Goal: Complete application form

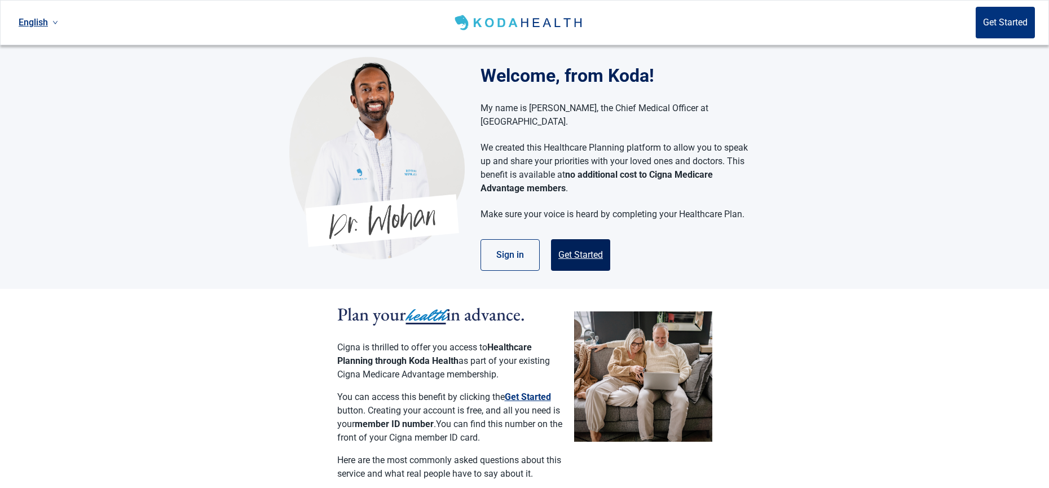
click at [570, 247] on button "Get Started" at bounding box center [580, 255] width 59 height 32
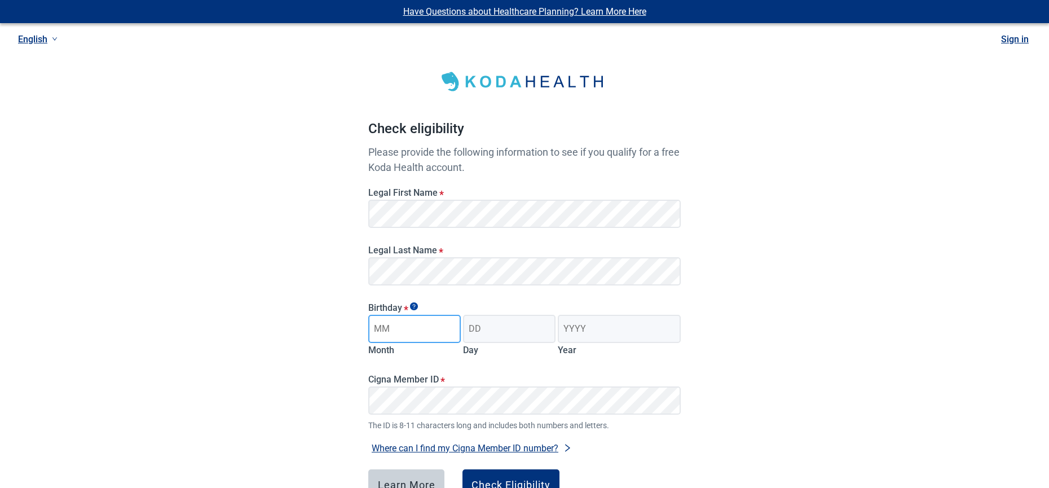
click at [441, 332] on input "Month" at bounding box center [414, 329] width 92 height 28
type input "04"
click at [522, 326] on input "Day" at bounding box center [509, 329] width 92 height 28
type input "01"
click at [603, 331] on input "Year" at bounding box center [619, 329] width 123 height 28
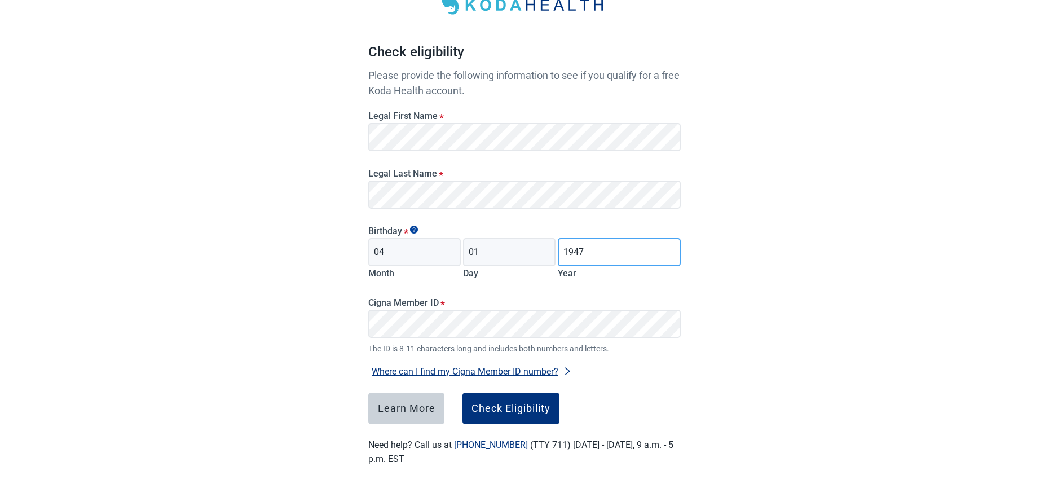
scroll to position [82, 0]
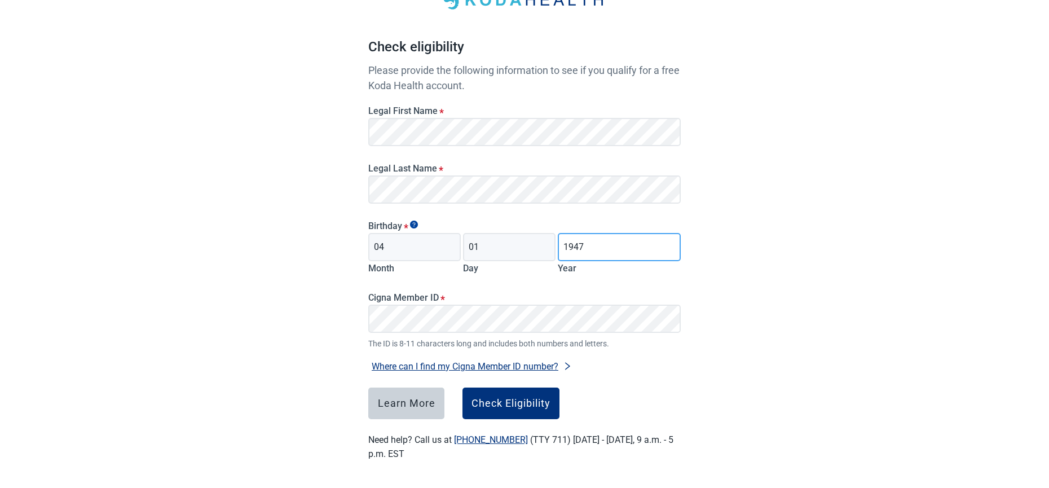
type input "1947"
click at [541, 396] on button "Check Eligibility" at bounding box center [510, 403] width 97 height 32
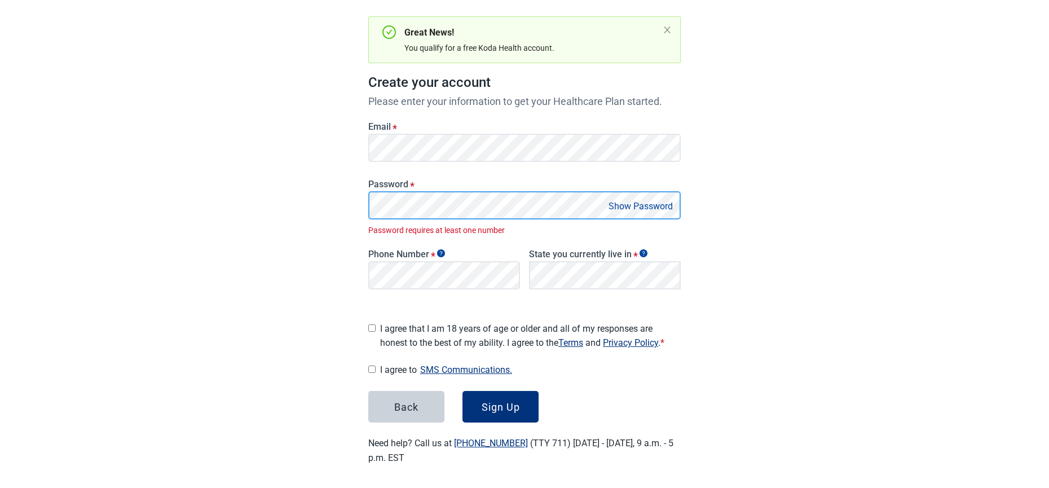
scroll to position [90, 0]
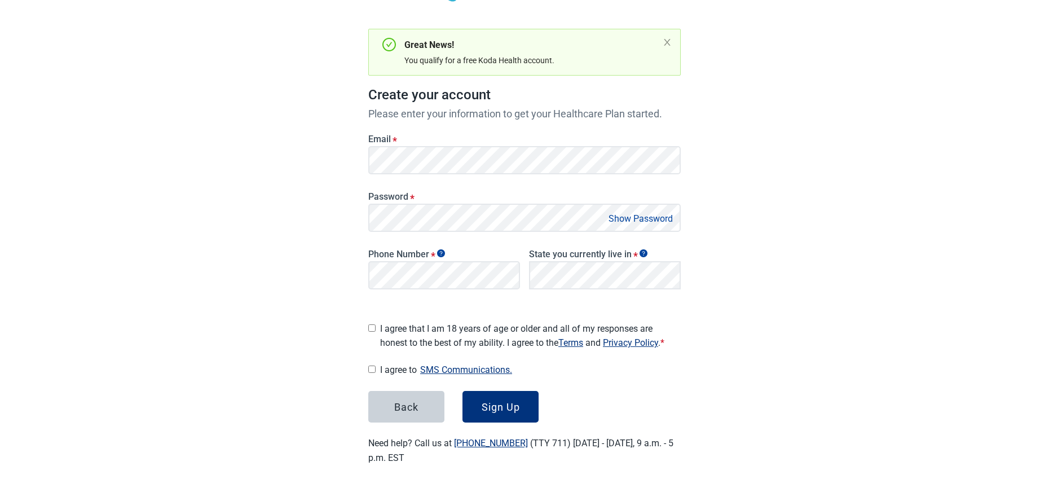
click at [372, 324] on input "I agree that I am 18 years of age or older and all of my responses are honest t…" at bounding box center [371, 327] width 7 height 7
checkbox input "true"
click at [374, 365] on input "I agree to SMS Communications." at bounding box center [371, 368] width 7 height 7
checkbox input "true"
click at [510, 402] on div "Sign Up" at bounding box center [501, 406] width 38 height 11
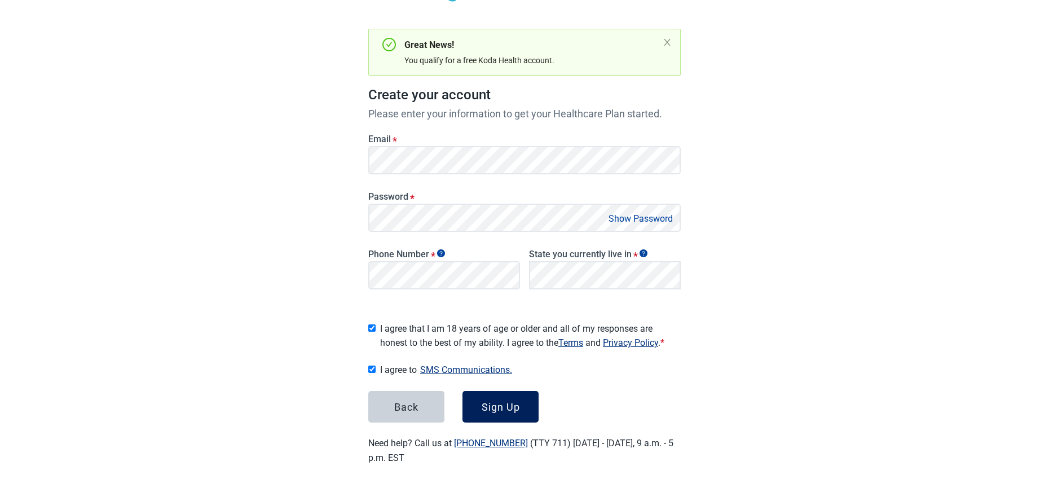
scroll to position [102, 0]
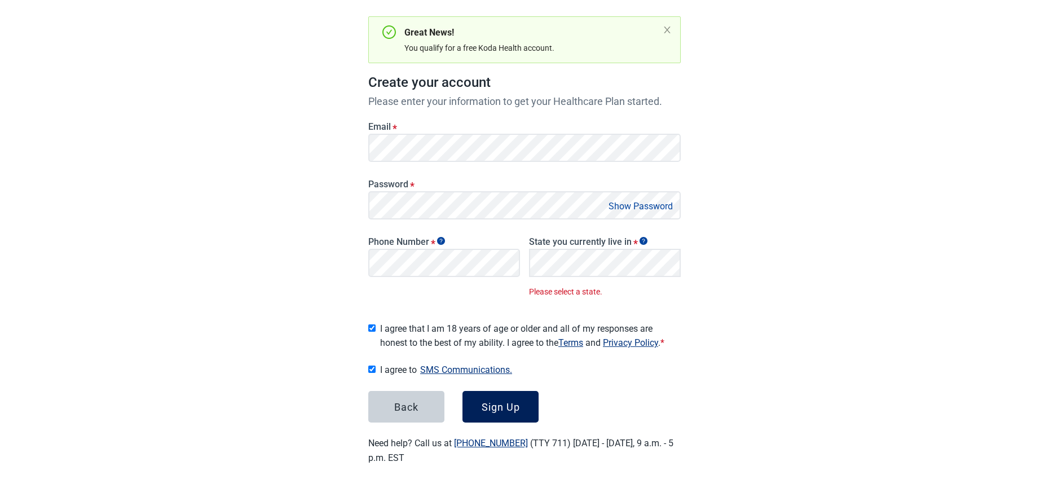
click at [496, 404] on div "Sign Up" at bounding box center [501, 406] width 38 height 11
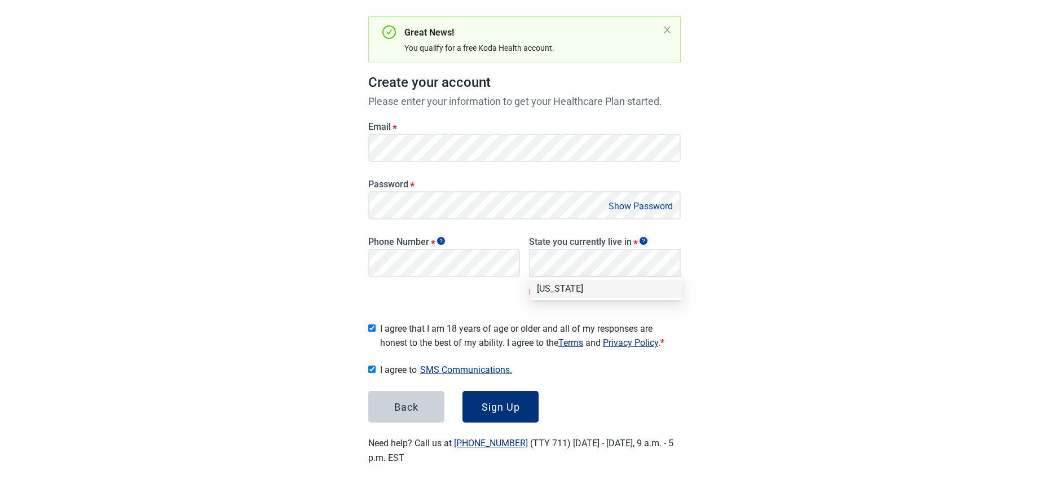
click at [568, 294] on div "[US_STATE]" at bounding box center [606, 289] width 138 height 12
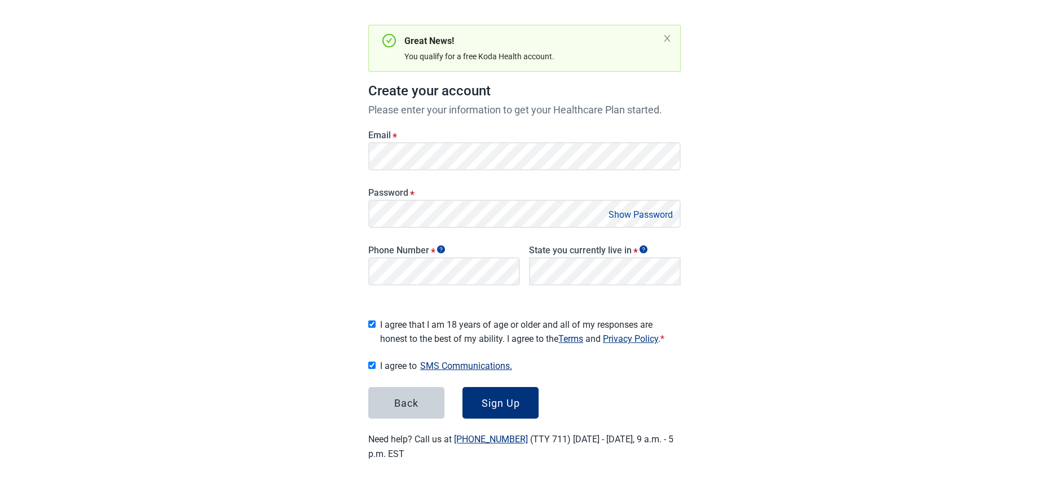
scroll to position [90, 0]
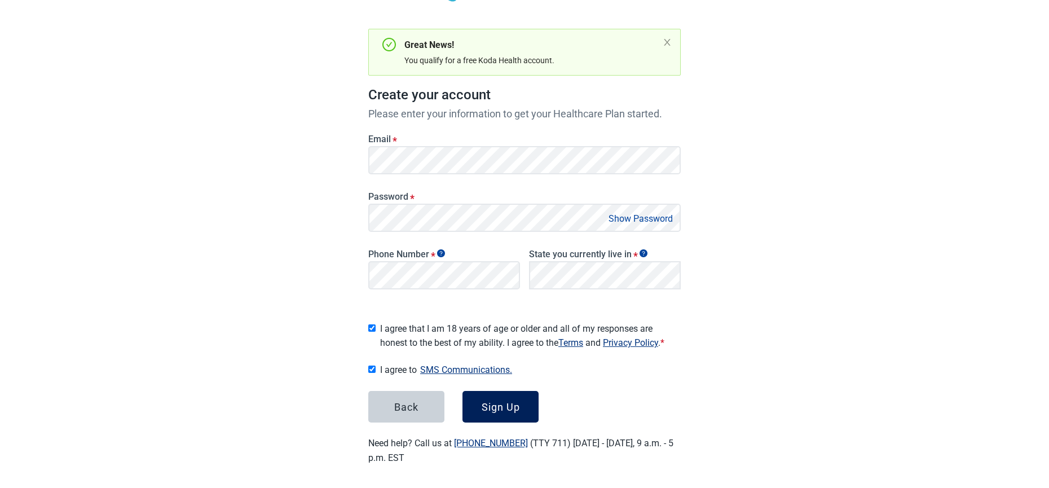
click at [493, 401] on div "Sign Up" at bounding box center [501, 406] width 38 height 11
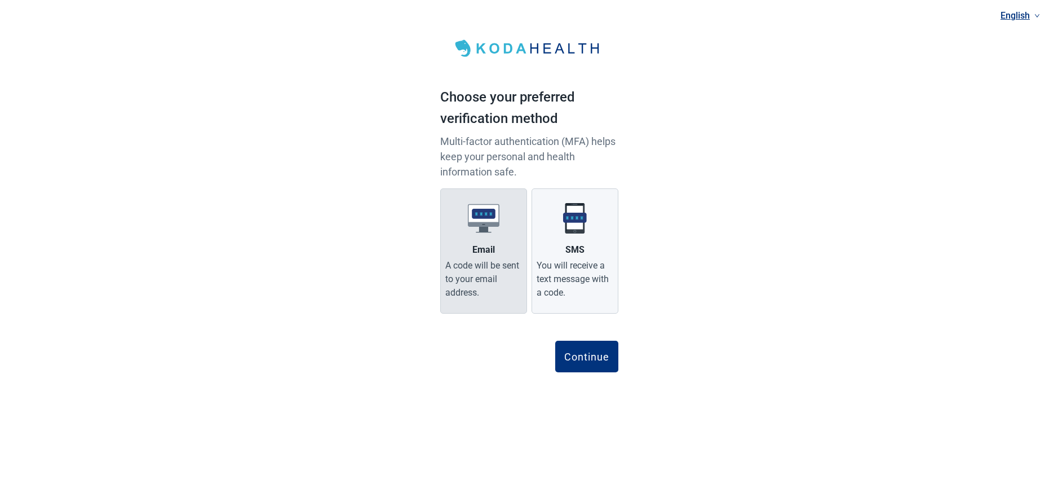
click at [474, 237] on label "Email A code will be sent to your email address." at bounding box center [483, 250] width 87 height 125
click at [0, 0] on input "Email A code will be sent to your email address." at bounding box center [0, 0] width 0 height 0
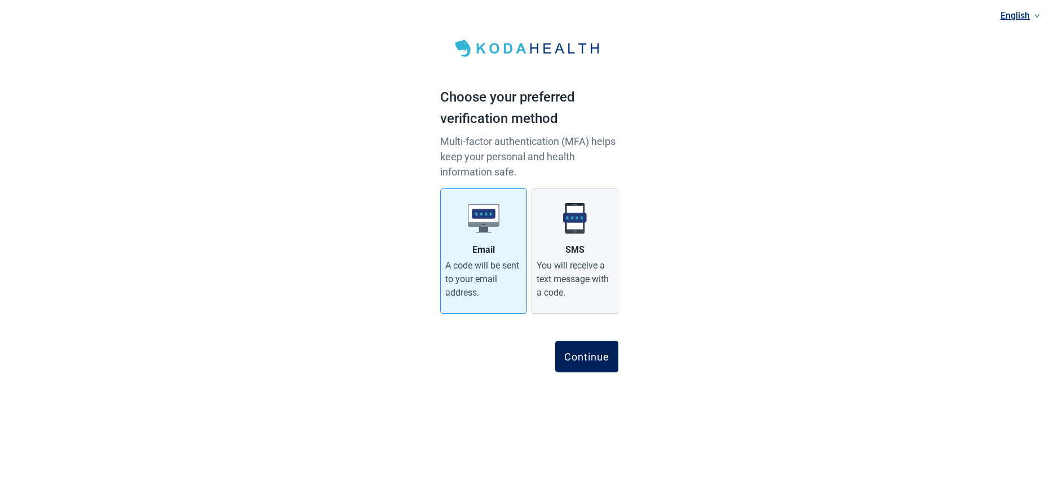
click at [579, 351] on div "Continue" at bounding box center [586, 356] width 45 height 11
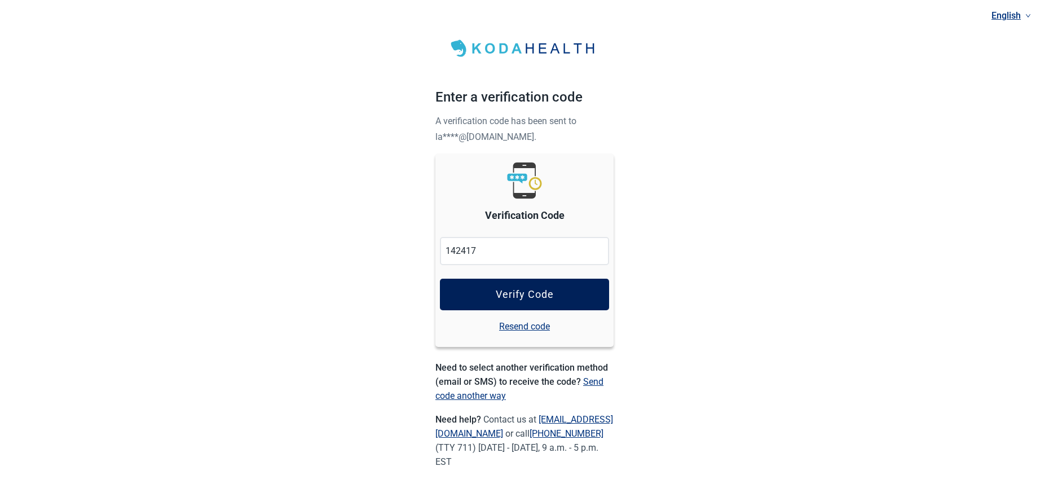
type input "142417"
click at [505, 294] on div "Verify Code" at bounding box center [525, 294] width 58 height 11
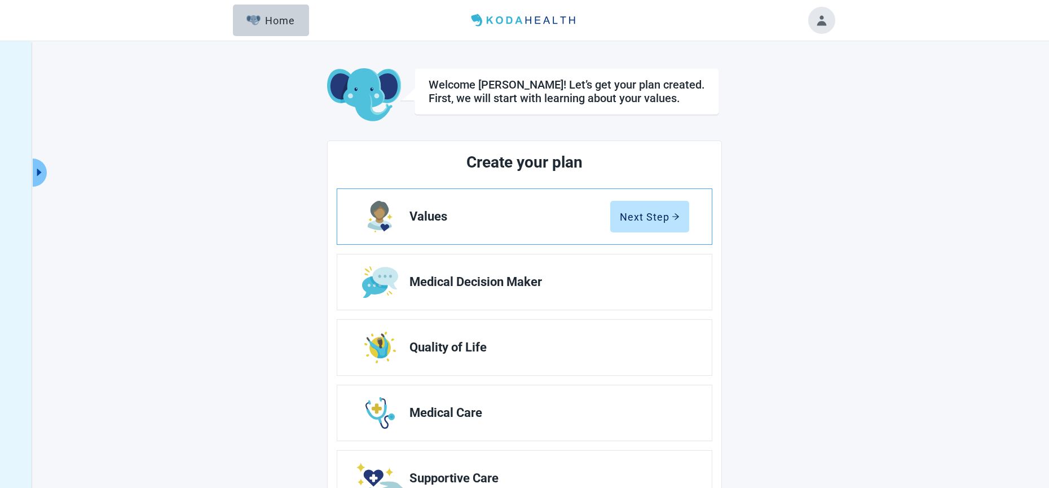
click at [507, 224] on link "Values Next Step" at bounding box center [524, 216] width 374 height 55
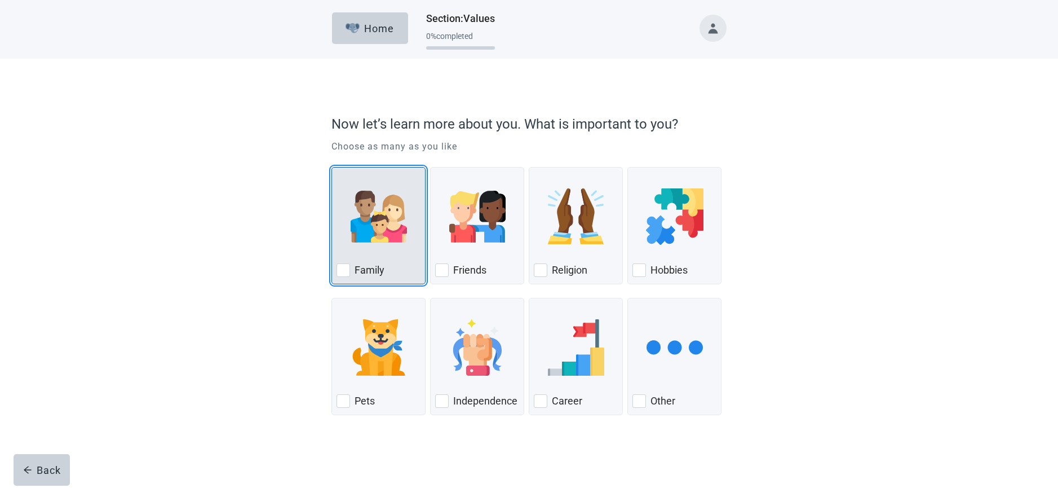
click at [340, 268] on div "Family, checkbox, not checked" at bounding box center [344, 270] width 14 height 14
click at [332, 167] on input "Family" at bounding box center [332, 167] width 1 height 1
checkbox input "true"
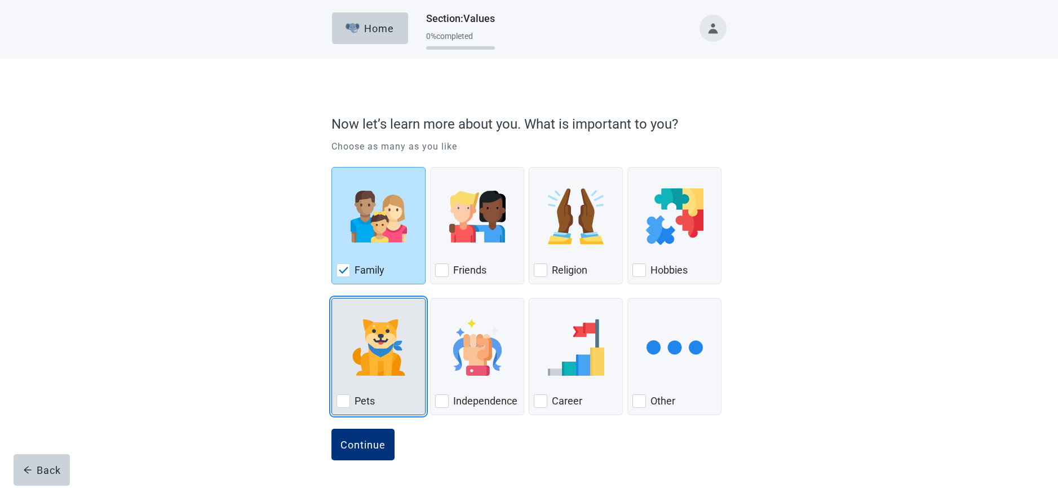
click at [341, 405] on div "Pets, checkbox, not checked" at bounding box center [344, 401] width 14 height 14
click at [332, 298] on input "Pets" at bounding box center [332, 298] width 1 height 1
checkbox input "true"
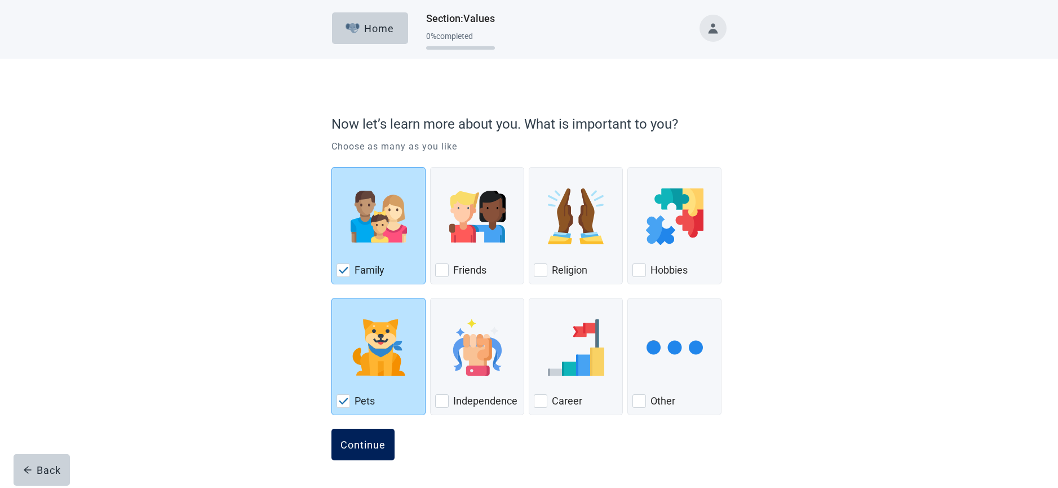
drag, startPoint x: 382, startPoint y: 438, endPoint x: 384, endPoint y: 443, distance: 5.9
click at [384, 443] on button "Continue" at bounding box center [363, 445] width 63 height 32
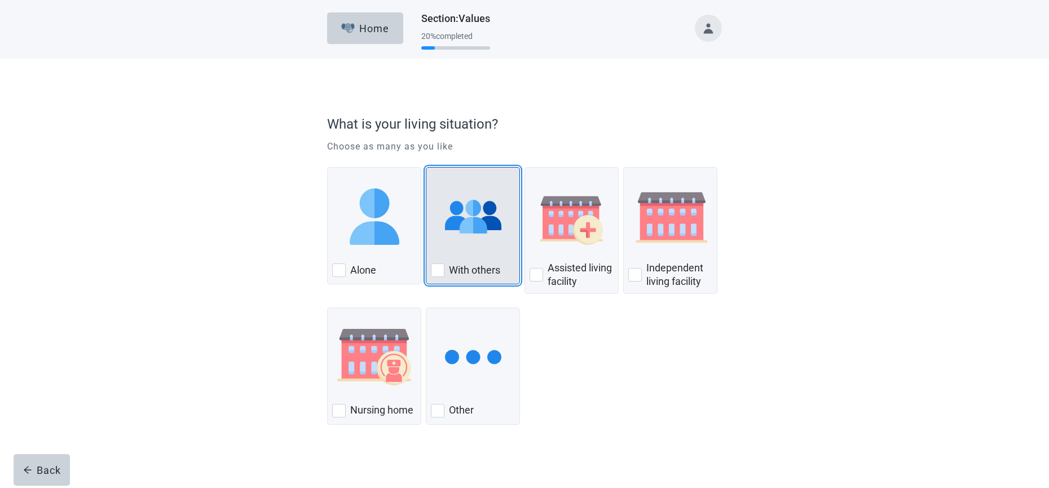
click at [439, 271] on div "With Others, checkbox, not checked" at bounding box center [438, 270] width 14 height 14
click at [426, 167] on input "With others" at bounding box center [426, 167] width 1 height 1
checkbox input "true"
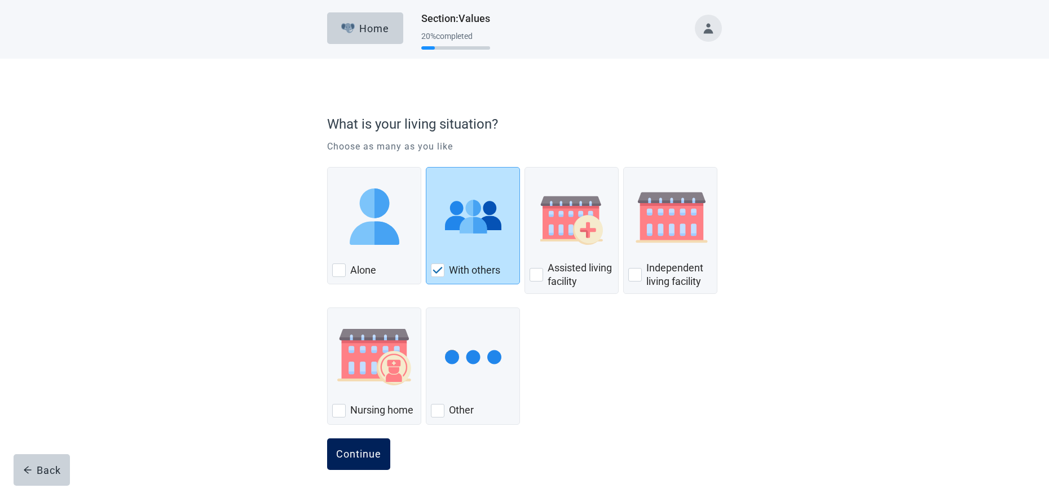
click at [352, 453] on div "Continue" at bounding box center [358, 453] width 45 height 11
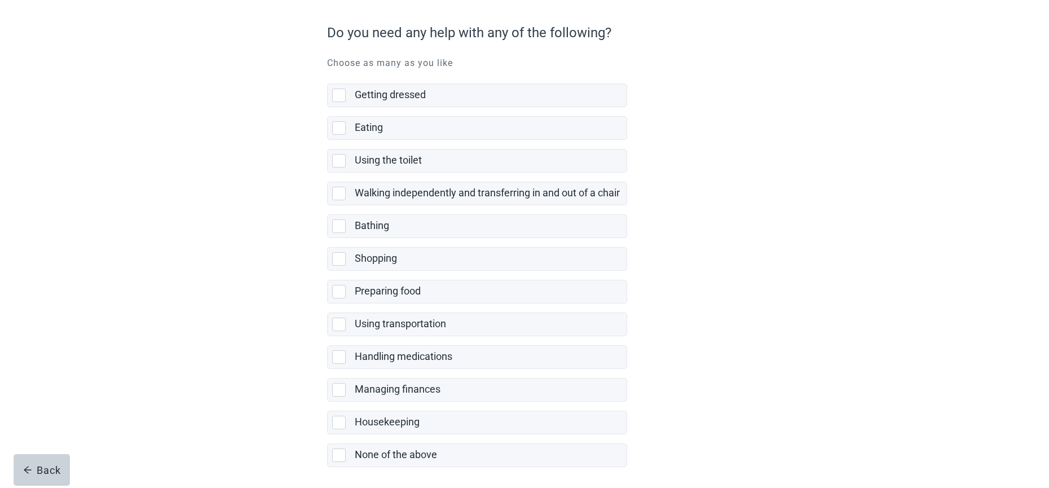
scroll to position [113, 0]
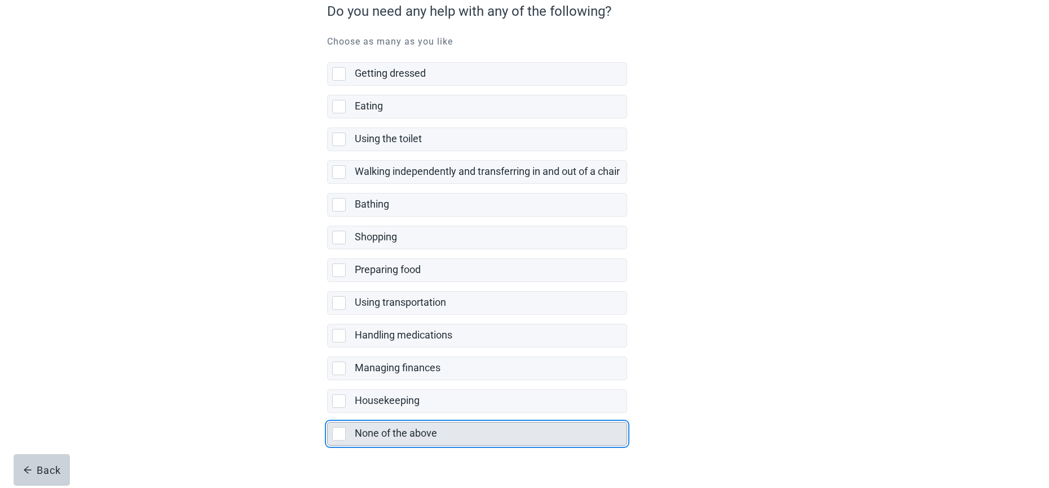
click at [340, 433] on div "None of the above, checkbox, not selected" at bounding box center [339, 434] width 14 height 14
click at [328, 413] on input "None of the above" at bounding box center [327, 413] width 1 height 1
checkbox input "true"
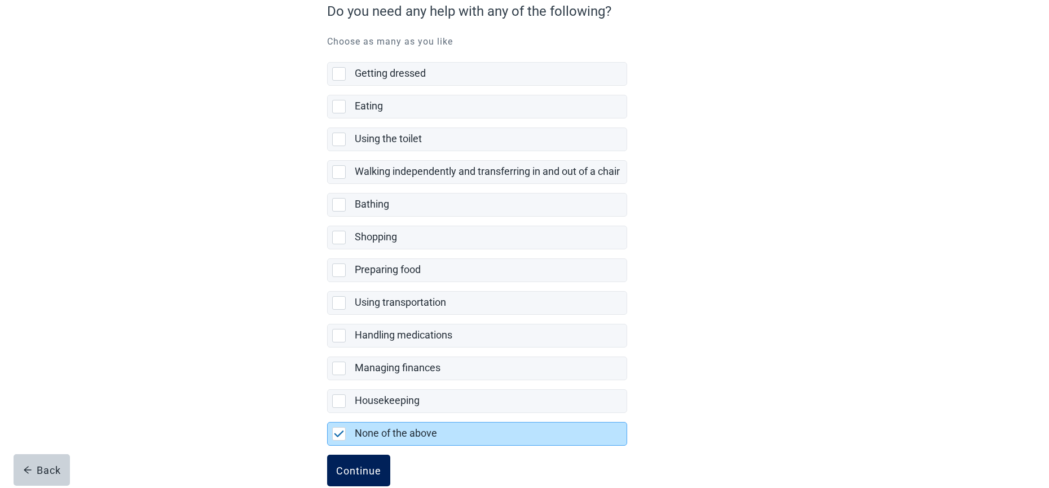
click at [352, 471] on div "Continue" at bounding box center [358, 470] width 45 height 11
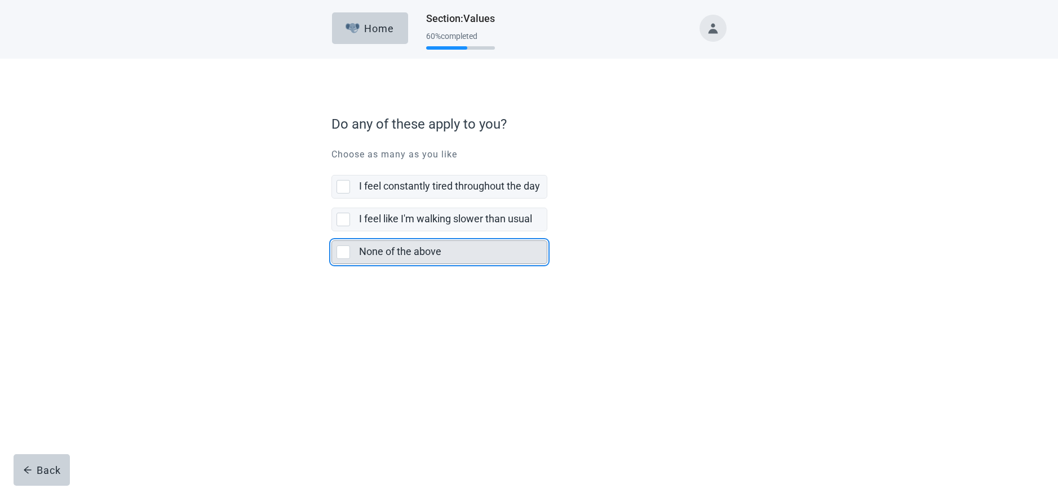
click at [347, 253] on div "None of the above, checkbox, not selected" at bounding box center [344, 252] width 14 height 14
click at [332, 232] on input "None of the above" at bounding box center [332, 231] width 1 height 1
checkbox input "true"
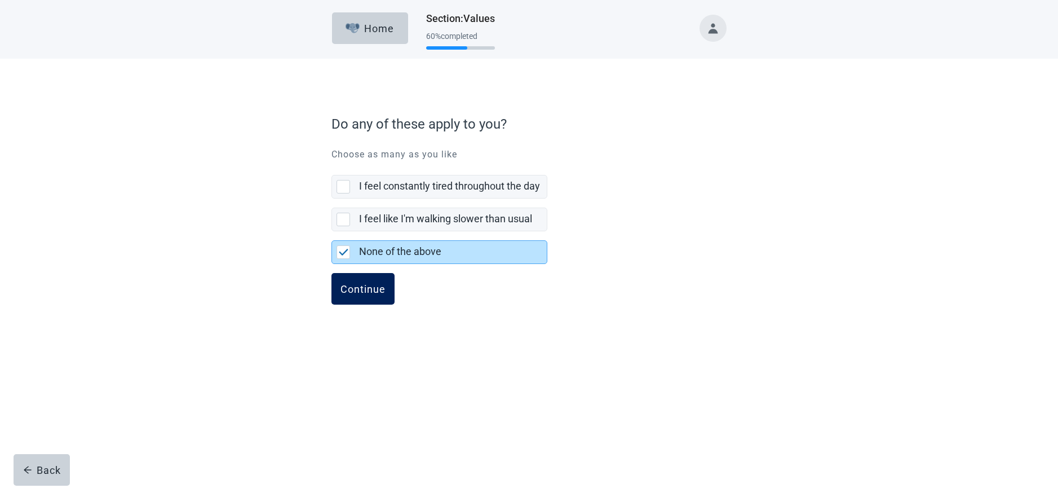
click at [365, 286] on div "Continue" at bounding box center [363, 288] width 45 height 11
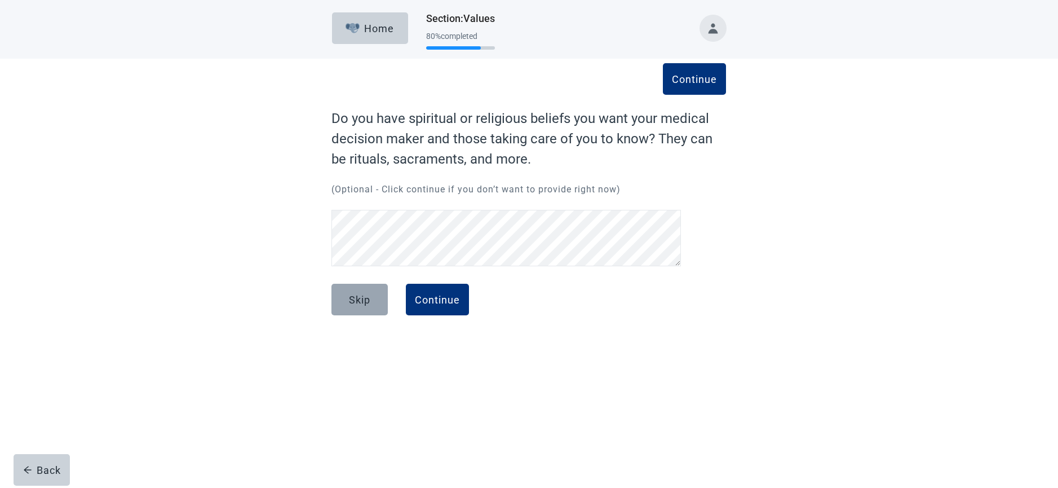
click at [370, 297] on div "Skip" at bounding box center [359, 299] width 21 height 11
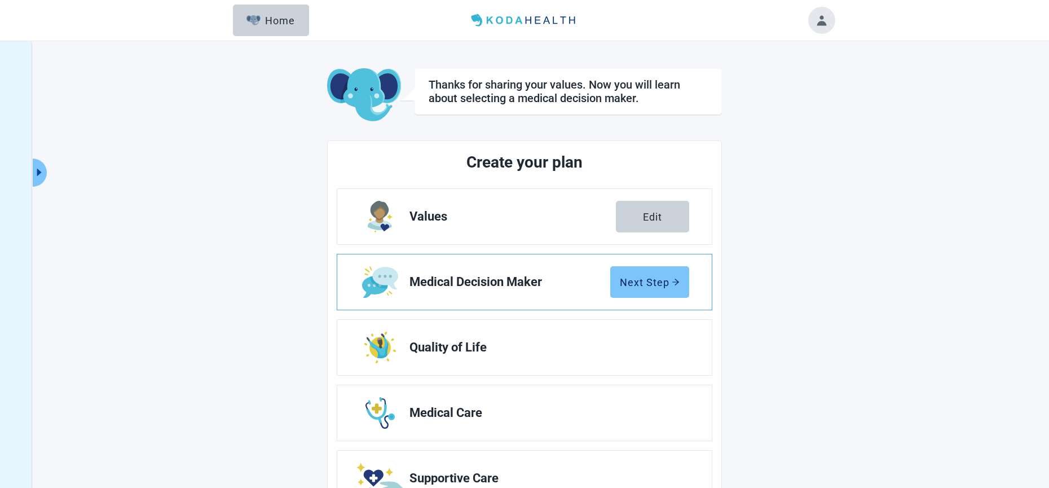
click at [665, 282] on div "Next Step" at bounding box center [650, 281] width 60 height 11
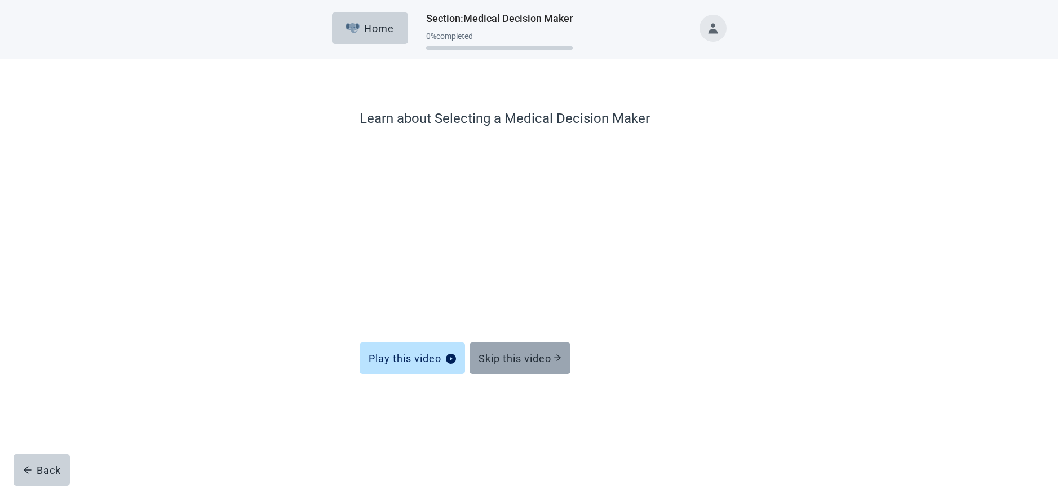
click at [551, 359] on div "Skip this video" at bounding box center [520, 357] width 83 height 11
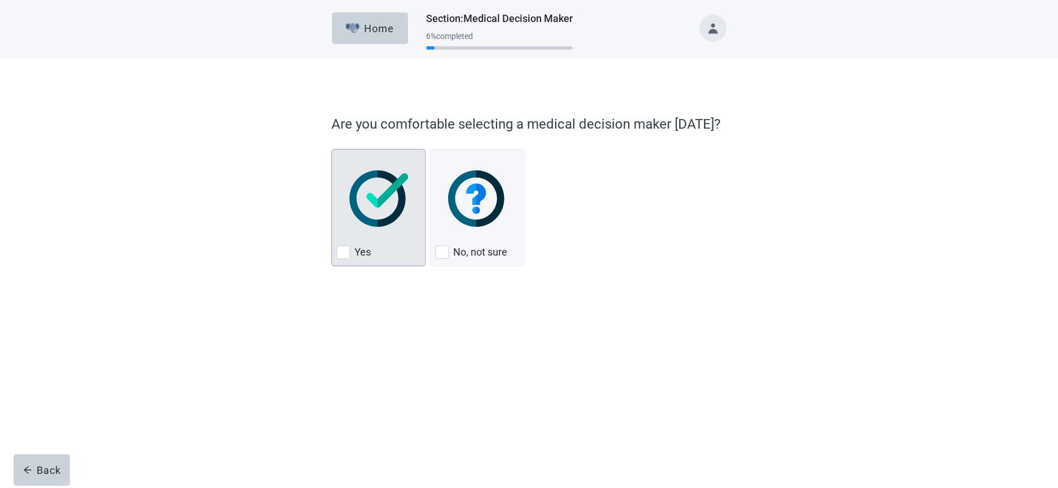
click at [345, 254] on div "Yes, checkbox, not checked" at bounding box center [344, 252] width 14 height 14
click at [332, 149] on input "Yes" at bounding box center [332, 149] width 1 height 1
checkbox input "true"
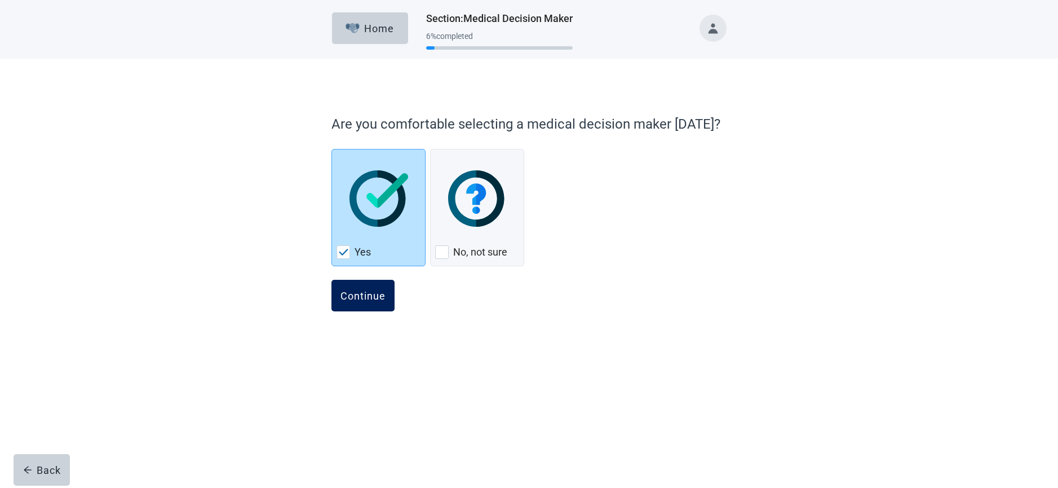
click at [359, 298] on div "Continue" at bounding box center [363, 295] width 45 height 11
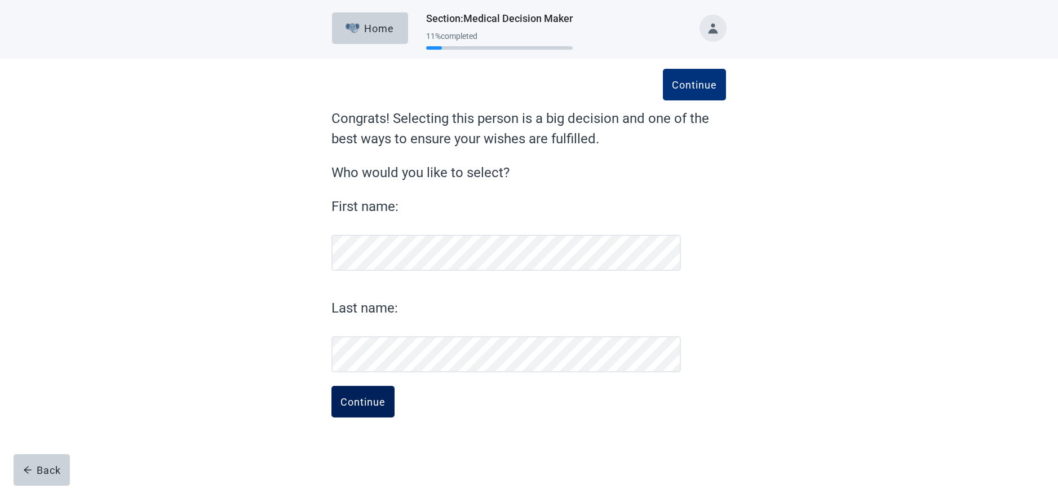
click at [351, 400] on div "Continue" at bounding box center [363, 401] width 45 height 11
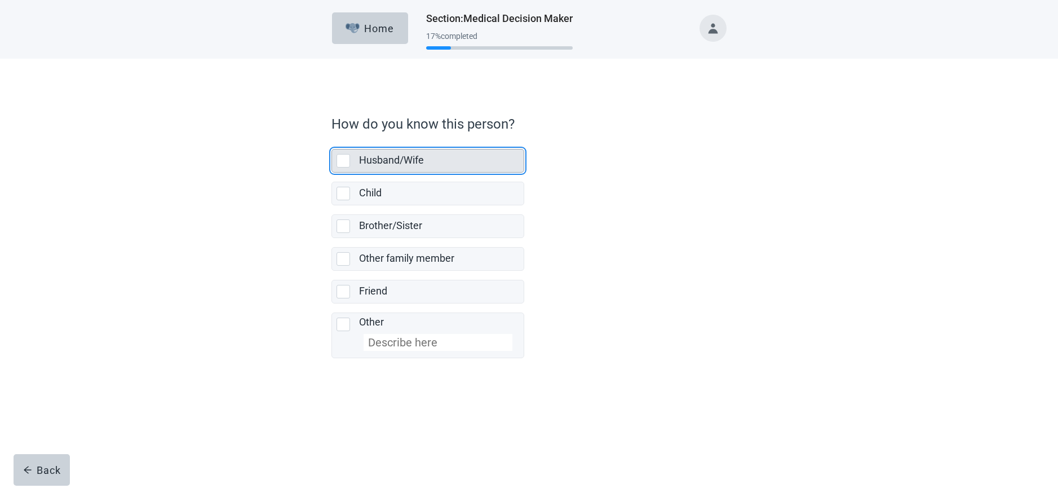
click at [346, 157] on div "Husband/Wife, checkbox, not selected" at bounding box center [344, 161] width 14 height 14
click at [332, 140] on input "Husband/Wife" at bounding box center [332, 140] width 1 height 1
checkbox input "true"
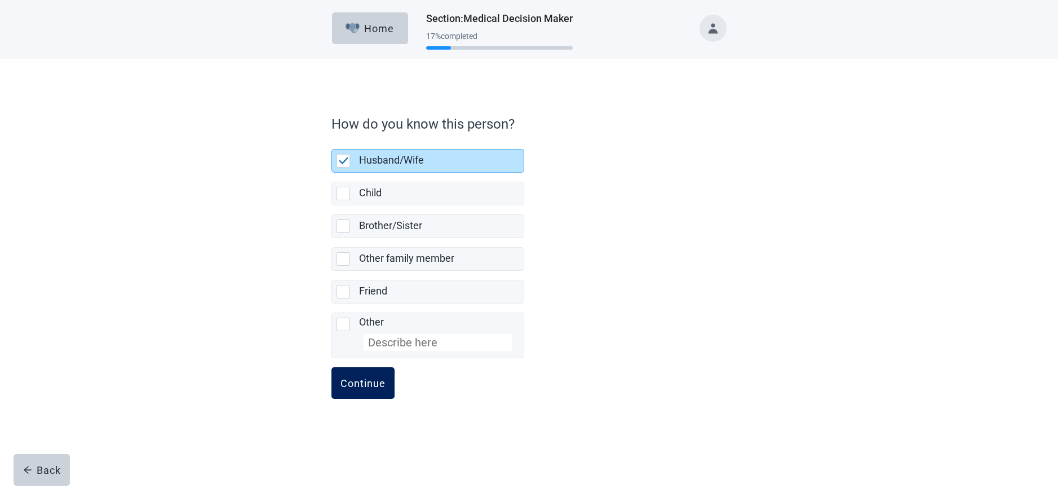
click at [373, 388] on div "Continue" at bounding box center [363, 382] width 45 height 11
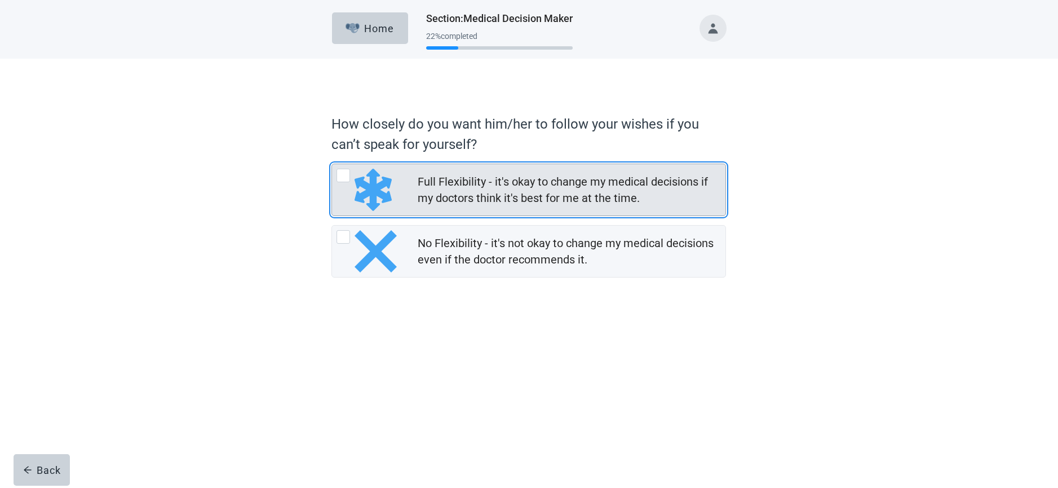
click at [350, 176] on div "Full Flexibility - it's okay to change my medical decisions if my doctors think…" at bounding box center [344, 176] width 14 height 14
click at [332, 164] on input "Full Flexibility - it's okay to change my medical decisions if my doctors think…" at bounding box center [332, 164] width 1 height 1
radio input "true"
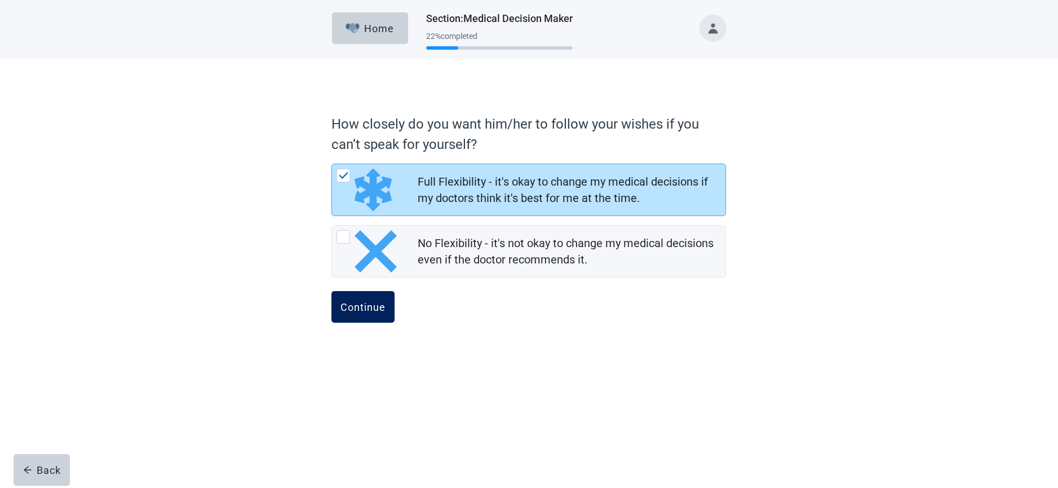
click at [380, 315] on button "Continue" at bounding box center [363, 307] width 63 height 32
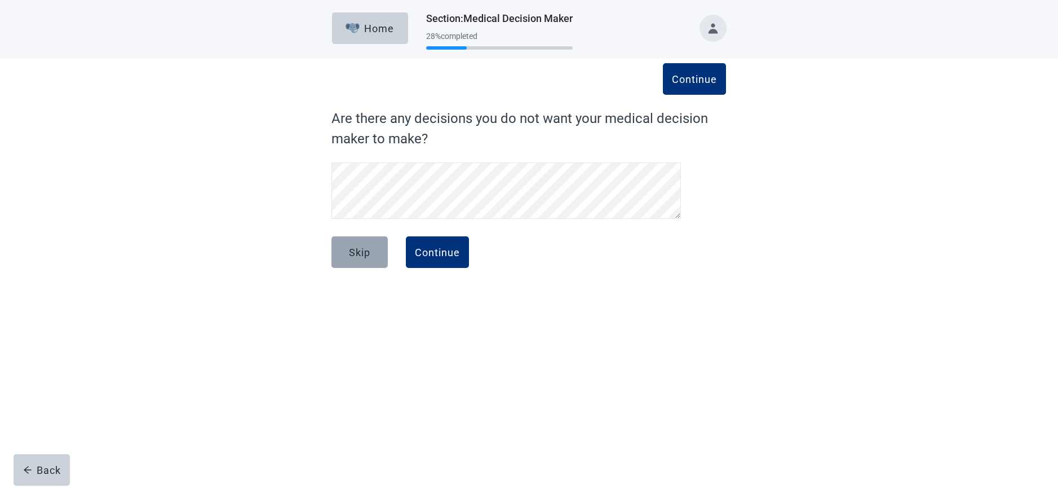
click at [362, 251] on div "Skip" at bounding box center [359, 251] width 21 height 11
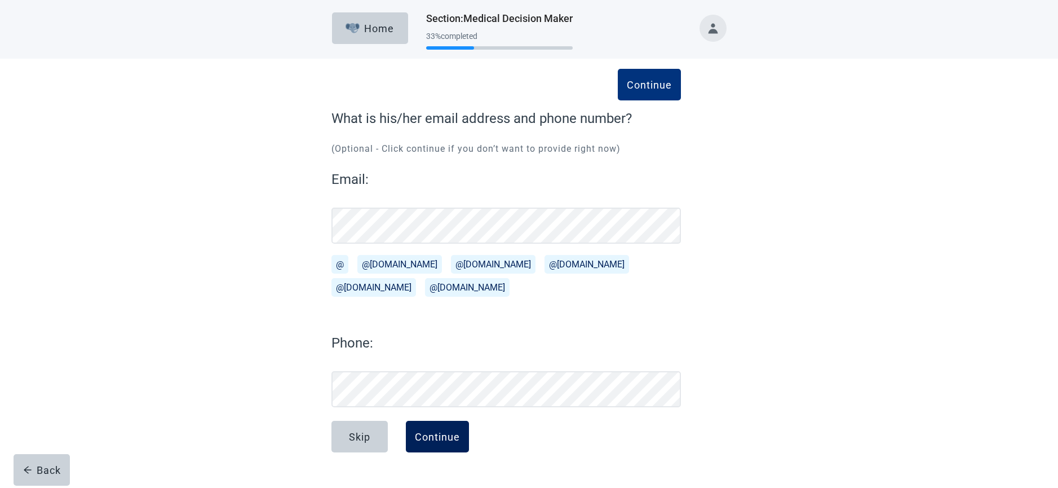
click at [446, 433] on div "Continue" at bounding box center [437, 436] width 45 height 11
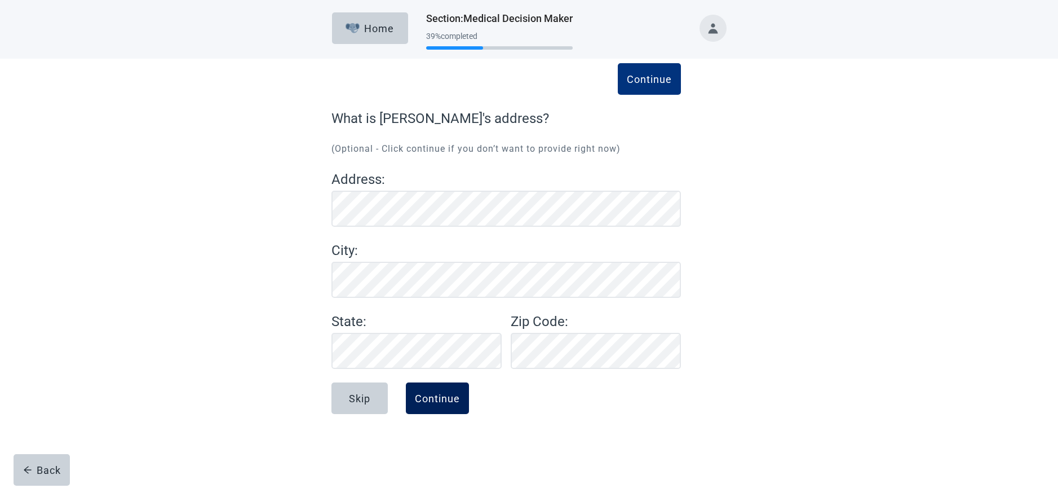
click at [427, 401] on div "Continue" at bounding box center [437, 397] width 45 height 11
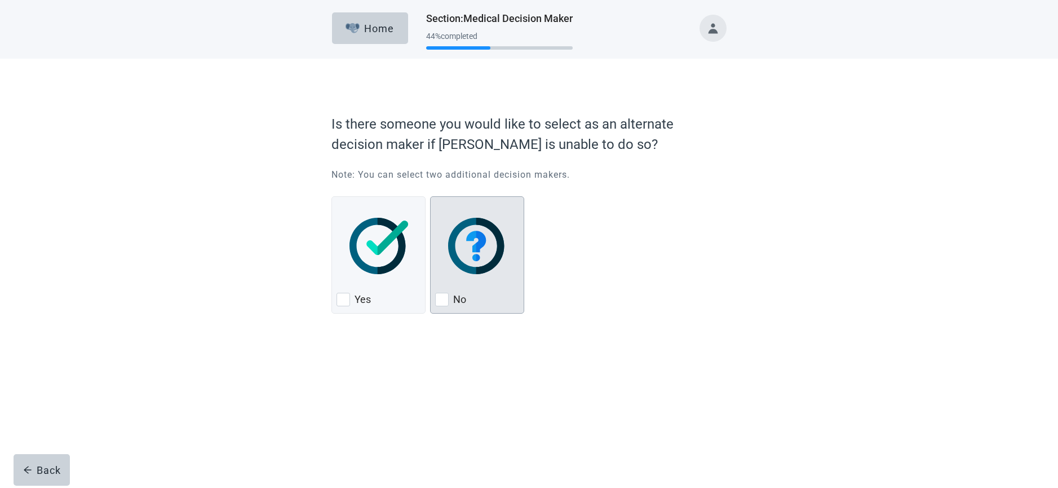
click at [445, 294] on div "No, checkbox, not checked" at bounding box center [442, 300] width 14 height 14
click at [431, 197] on input "No" at bounding box center [430, 196] width 1 height 1
checkbox input "true"
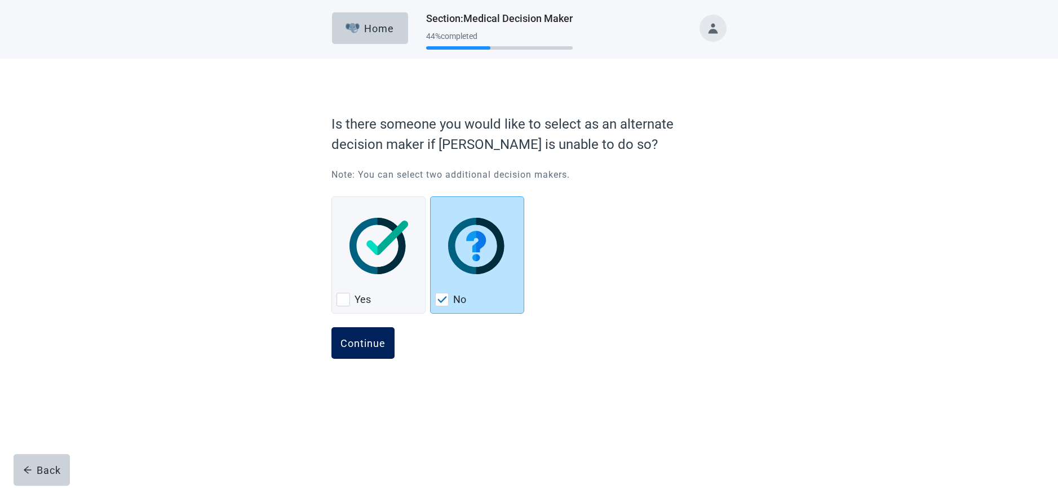
click at [390, 339] on button "Continue" at bounding box center [363, 343] width 63 height 32
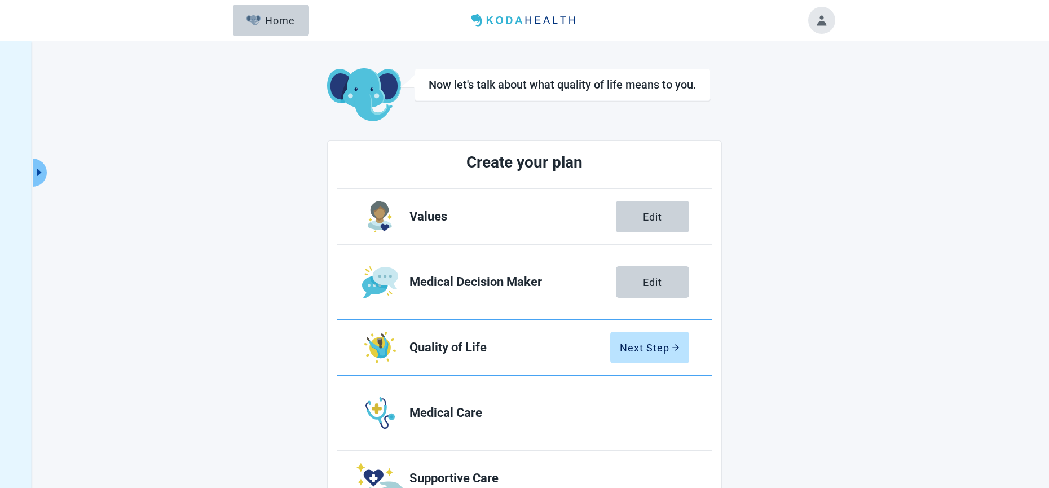
click at [416, 343] on span "Quality of Life" at bounding box center [509, 348] width 201 height 14
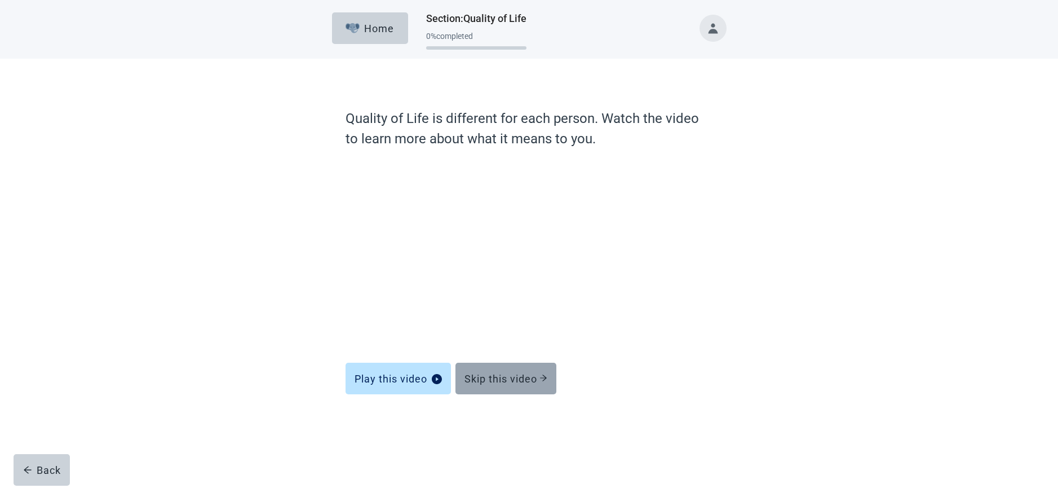
click at [498, 379] on div "Skip this video" at bounding box center [506, 378] width 83 height 11
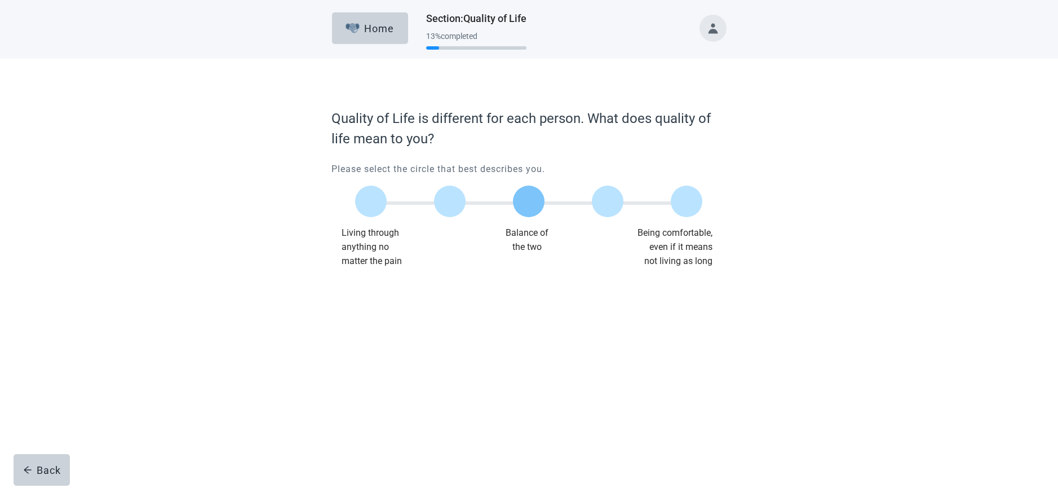
click at [520, 194] on label "Main content" at bounding box center [529, 202] width 32 height 32
click at [529, 201] on input "Quality of life scale: 50 out of 100. Balance of the two" at bounding box center [529, 201] width 0 height 0
click at [375, 295] on div "Continue" at bounding box center [363, 290] width 45 height 11
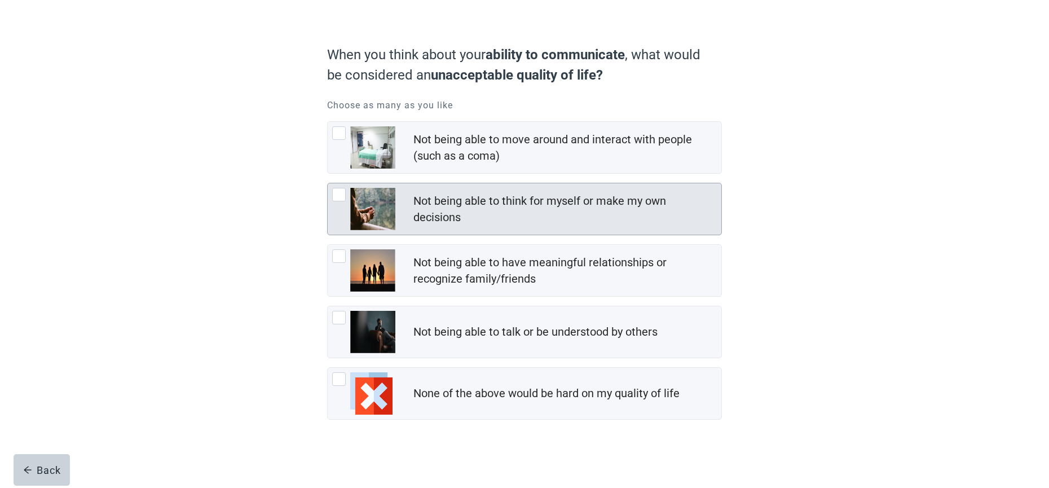
scroll to position [71, 0]
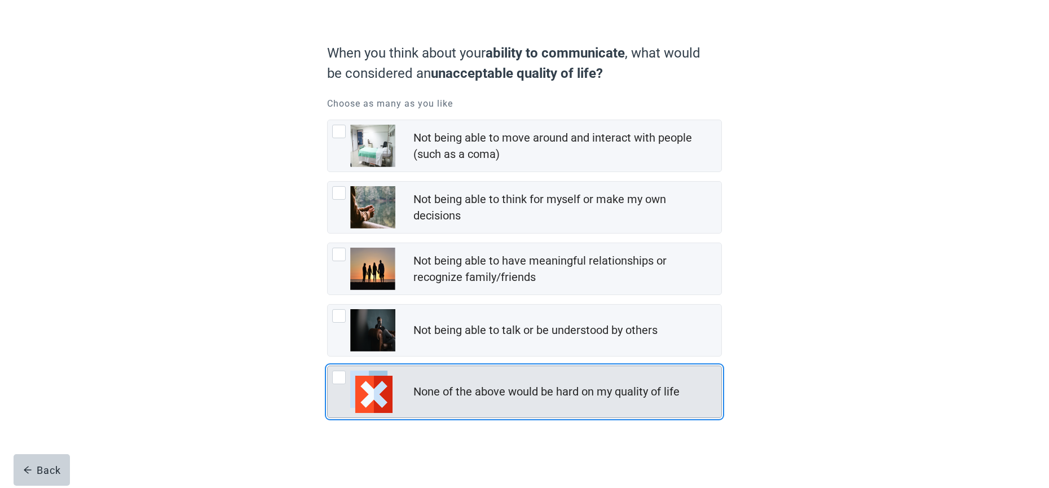
click at [342, 376] on div "None of the above would be hard on my quality of life, checkbox, not checked" at bounding box center [339, 377] width 14 height 14
click at [328, 366] on input "None of the above would be hard on my quality of life" at bounding box center [327, 365] width 1 height 1
checkbox input "true"
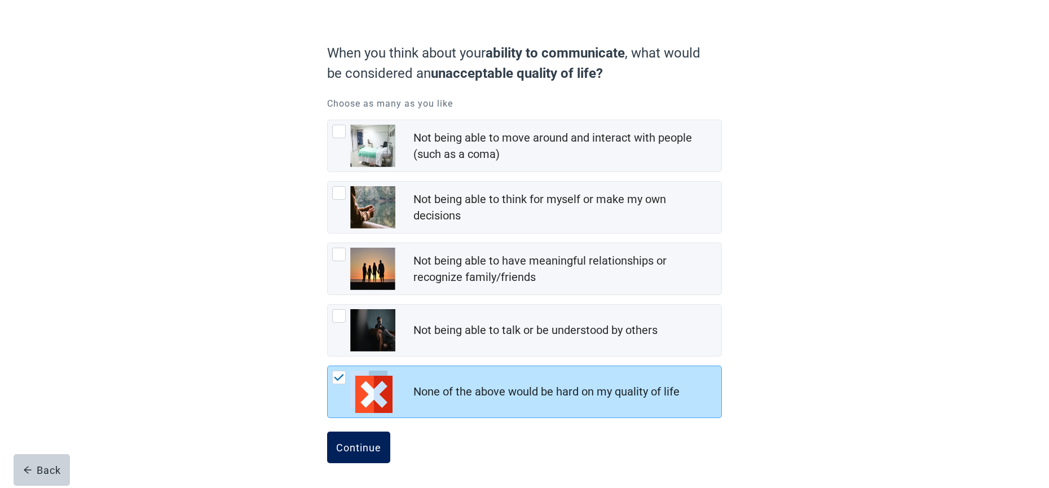
click at [354, 443] on div "Continue" at bounding box center [358, 447] width 45 height 11
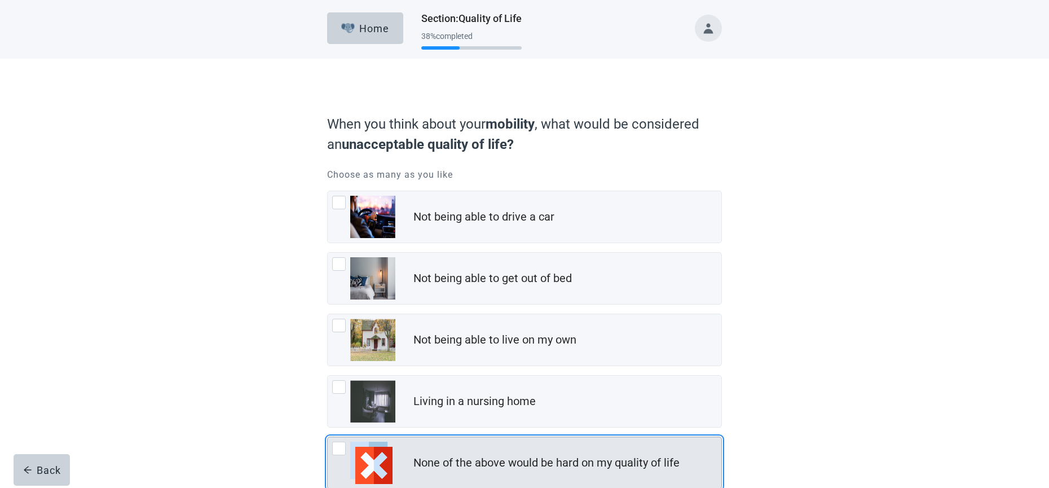
click at [346, 449] on div "None of the above would be hard on my quality of life, checkbox, not checked" at bounding box center [363, 463] width 63 height 42
click at [328, 437] on input "None of the above would be hard on my quality of life" at bounding box center [327, 436] width 1 height 1
checkbox input "true"
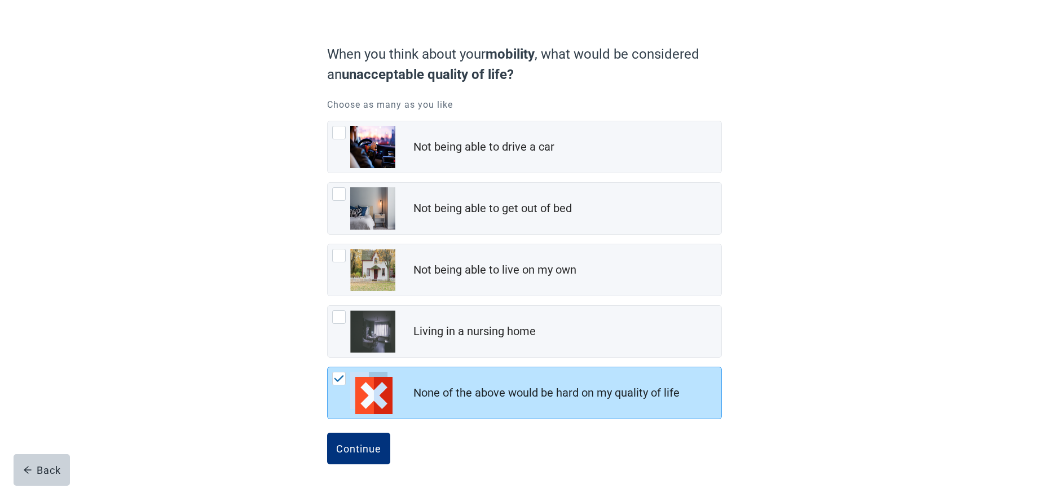
scroll to position [71, 0]
click at [369, 453] on button "Continue" at bounding box center [358, 447] width 63 height 32
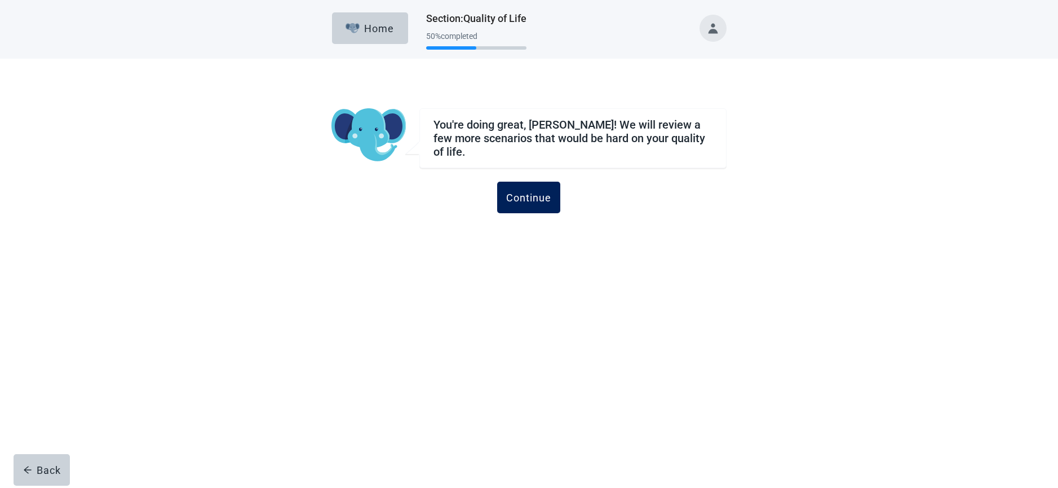
click at [537, 195] on div "Continue" at bounding box center [528, 197] width 45 height 11
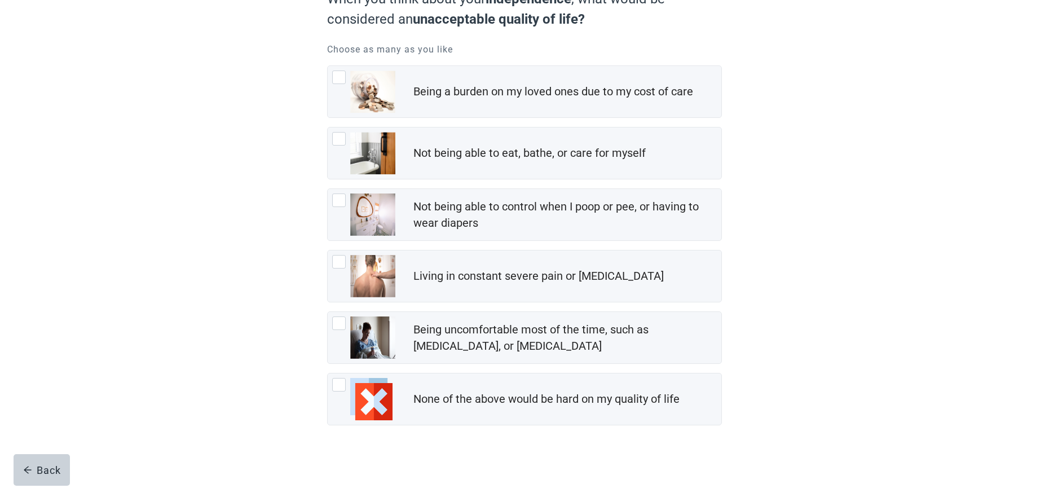
scroll to position [133, 0]
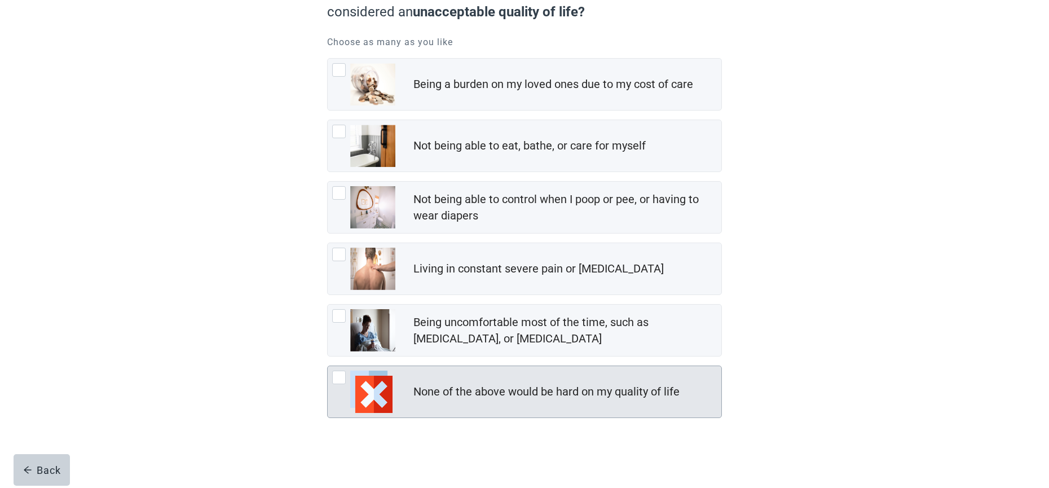
click at [338, 374] on div "None of the above would be hard on my quality of life, checkbox, not checked" at bounding box center [339, 377] width 14 height 14
click at [328, 366] on input "None of the above would be hard on my quality of life" at bounding box center [327, 365] width 1 height 1
checkbox input "true"
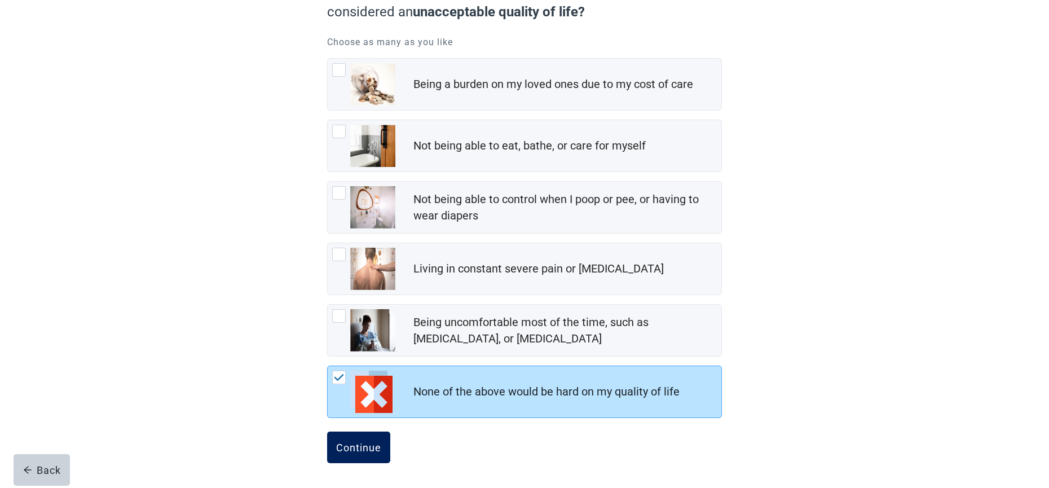
click at [358, 451] on div "Continue" at bounding box center [358, 447] width 45 height 11
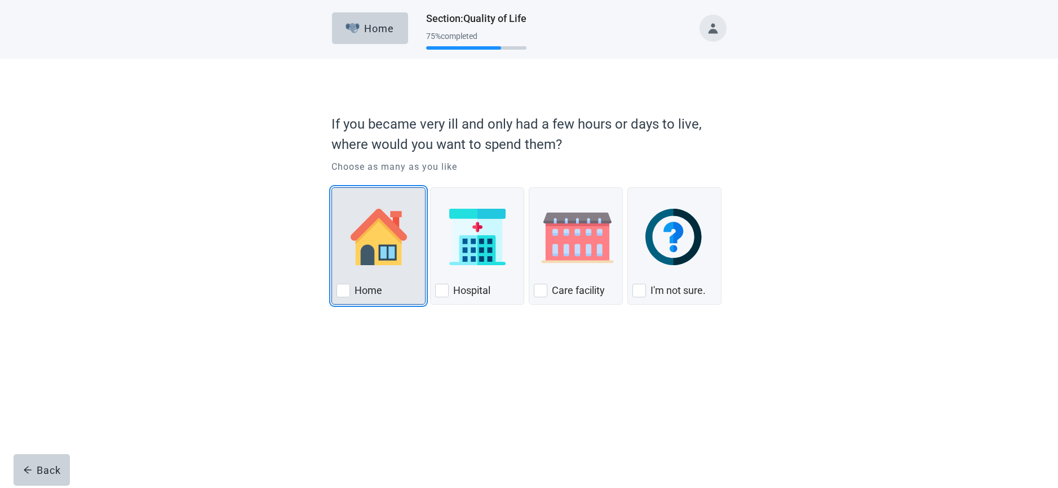
click at [347, 292] on div "Home, checkbox, not checked" at bounding box center [344, 291] width 14 height 14
click at [332, 188] on input "Home" at bounding box center [332, 187] width 1 height 1
checkbox input "true"
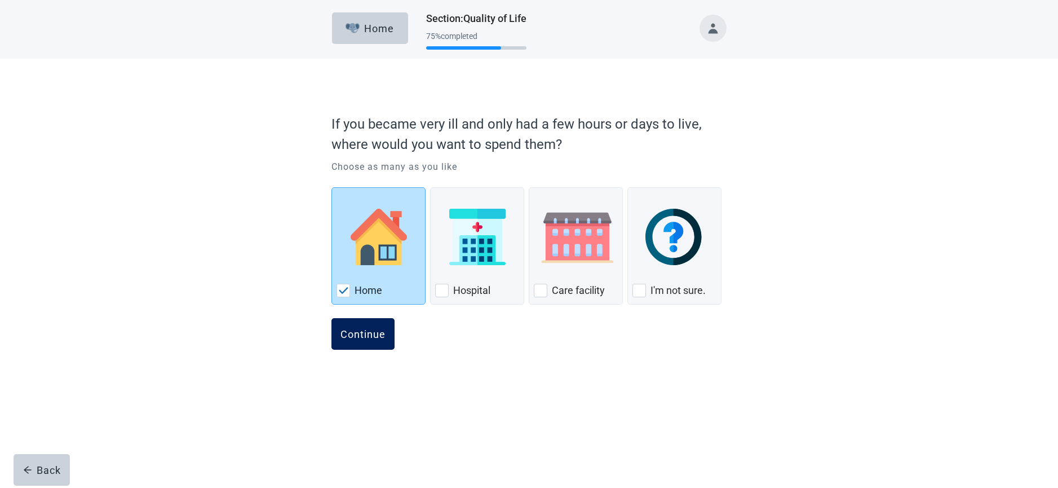
click at [347, 339] on div "Continue" at bounding box center [363, 333] width 45 height 11
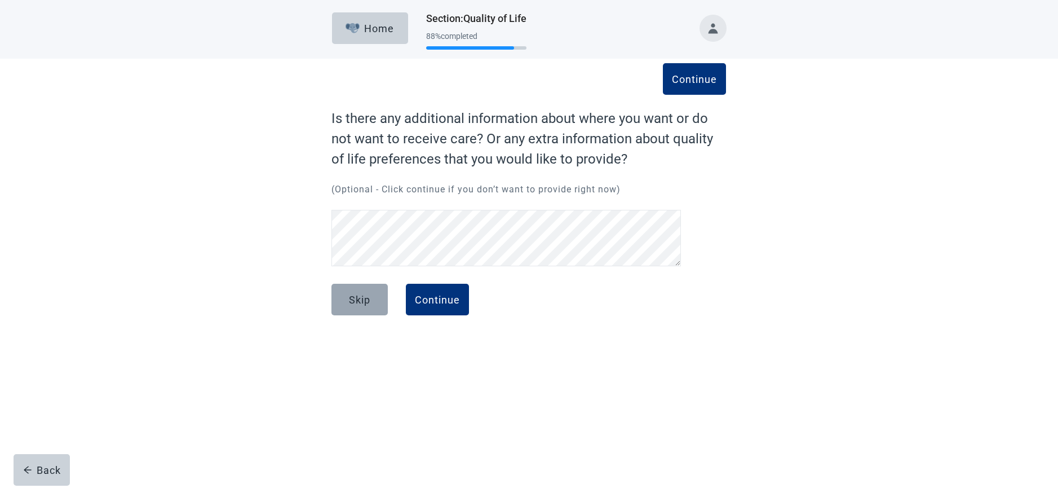
click at [362, 303] on div "Skip" at bounding box center [359, 299] width 21 height 11
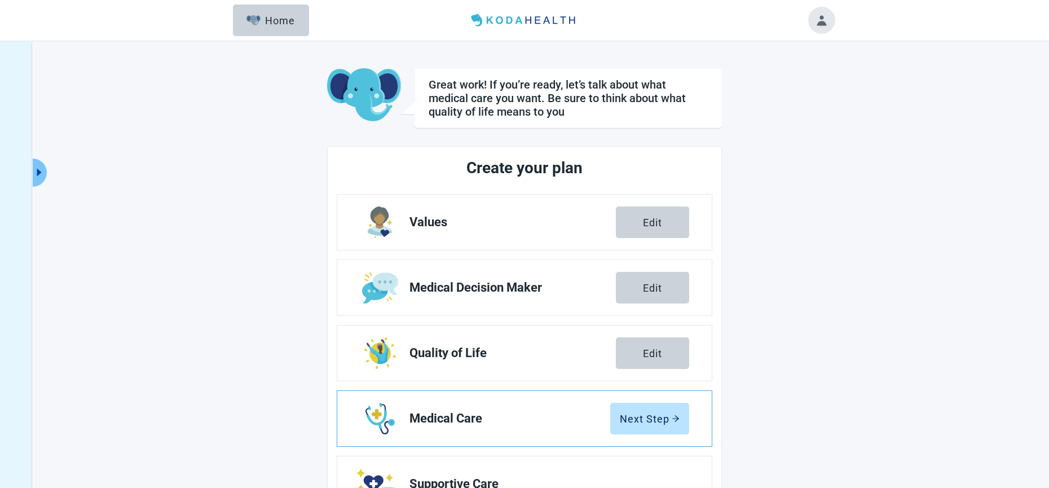
click at [425, 417] on span "Medical Care" at bounding box center [509, 419] width 201 height 14
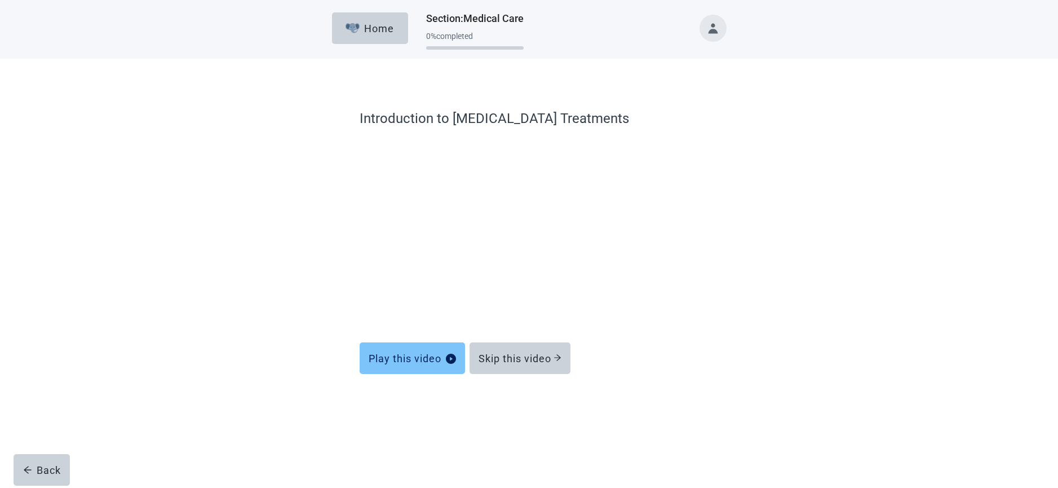
click at [425, 358] on div "Play this video" at bounding box center [412, 357] width 87 height 11
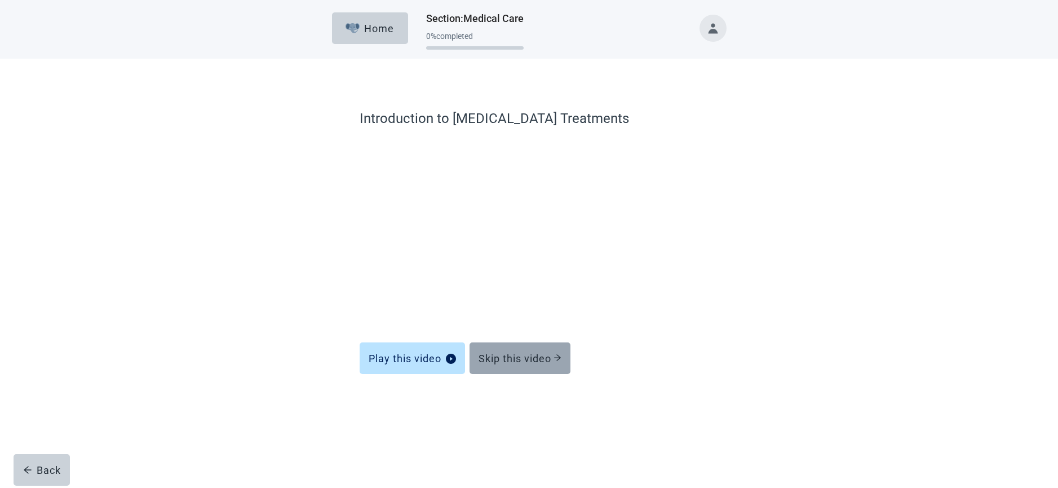
click at [516, 346] on button "Skip this video" at bounding box center [520, 358] width 101 height 32
click at [512, 351] on button "Skip this video" at bounding box center [520, 358] width 101 height 32
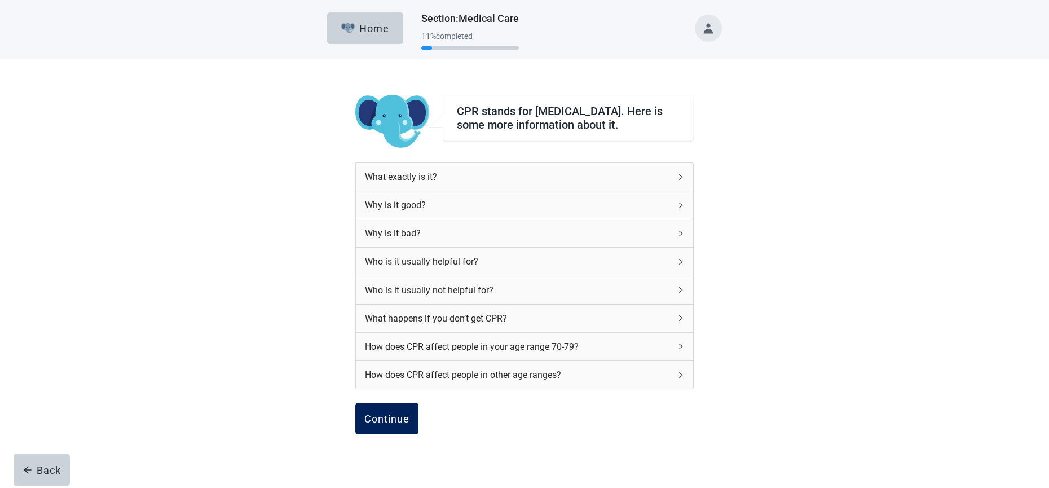
click at [395, 422] on div "Continue" at bounding box center [386, 418] width 45 height 11
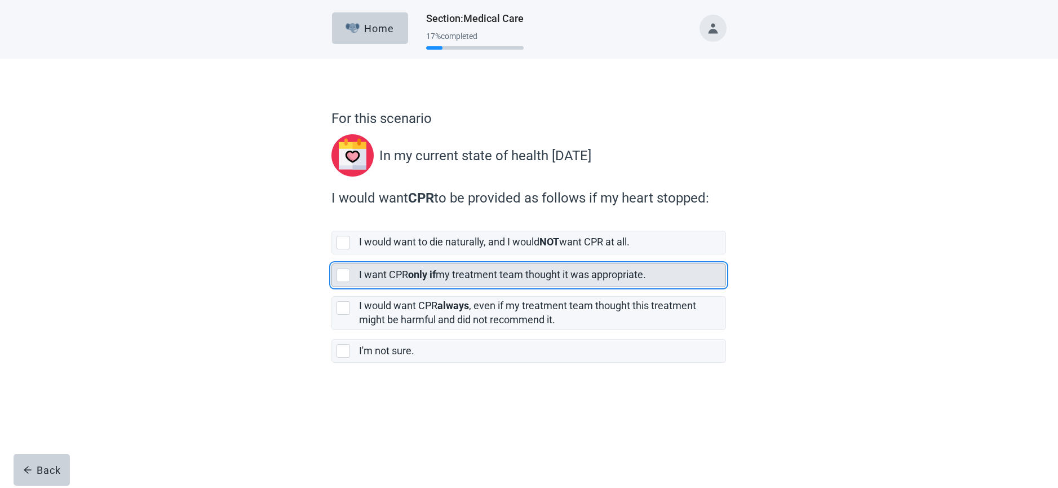
click at [348, 272] on div "[object Object], checkbox, not selected" at bounding box center [344, 275] width 14 height 14
click at [332, 255] on input "I want CPR only if my treatment team thought it was appropriate." at bounding box center [332, 254] width 1 height 1
checkbox input "true"
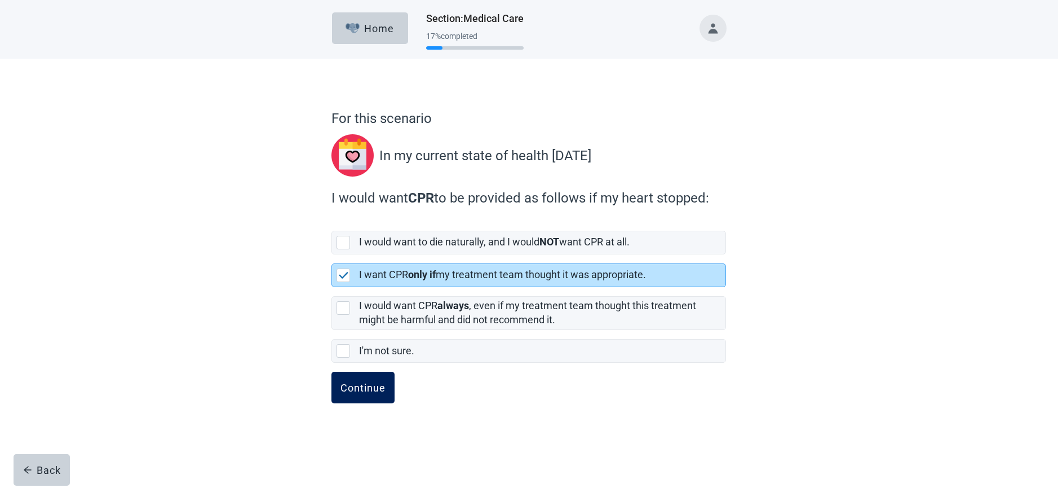
click at [359, 377] on button "Continue" at bounding box center [363, 388] width 63 height 32
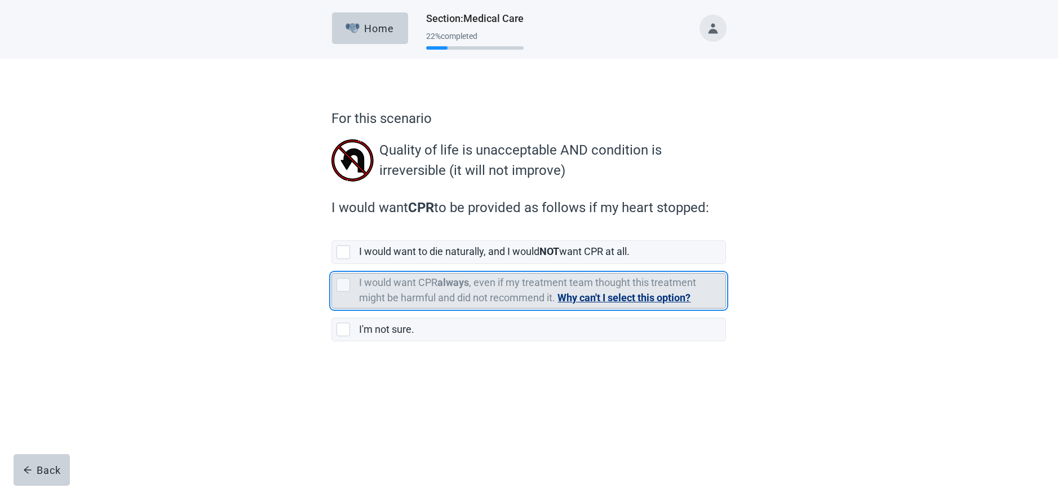
click at [347, 287] on div "[object Object], checkbox, not selected, cannot be selected due to conflict" at bounding box center [344, 285] width 14 height 14
click at [332, 264] on input "I would want CPR always , even if my treatment team thought this treatment migh…" at bounding box center [332, 264] width 1 height 1
checkbox input "false"
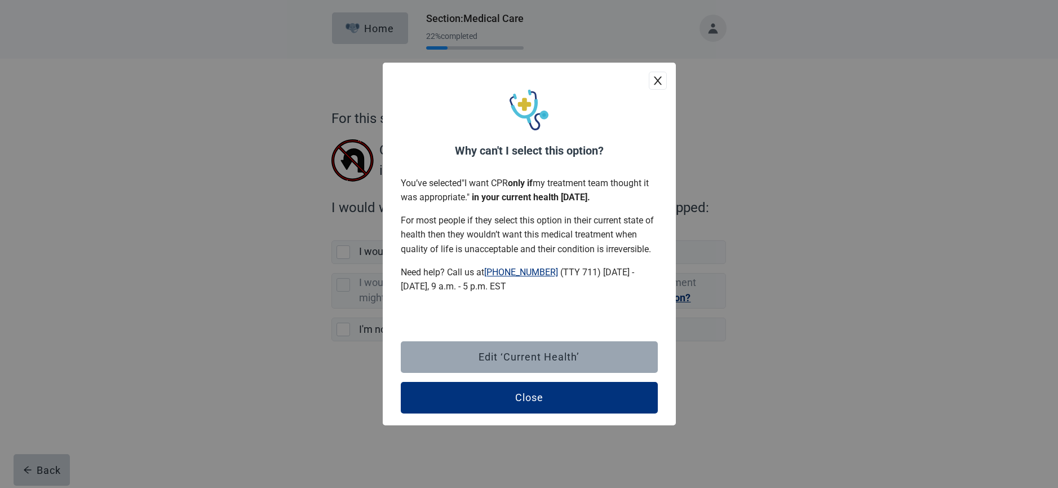
click at [494, 355] on div "Edit ‘Current Health’" at bounding box center [529, 356] width 101 height 11
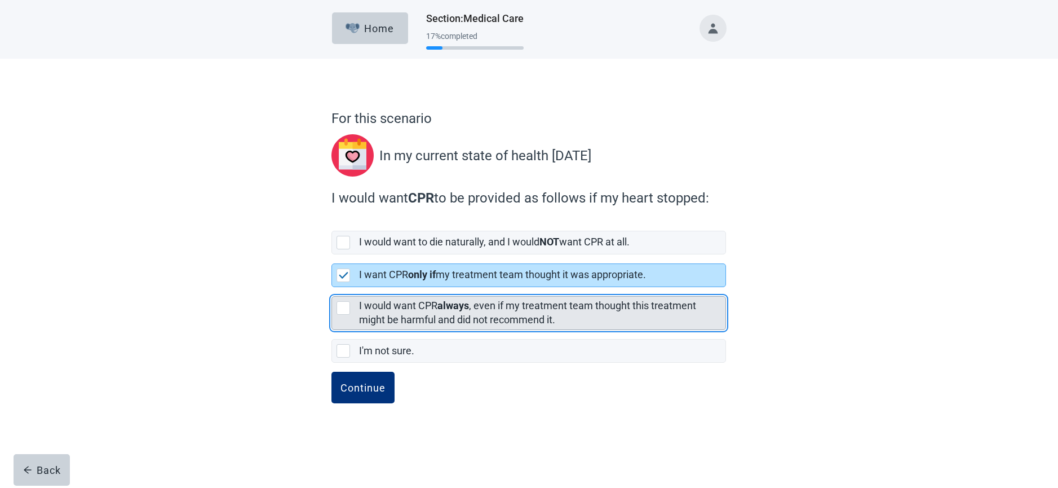
click at [345, 305] on div "[object Object], checkbox, not selected" at bounding box center [344, 308] width 14 height 14
click at [332, 288] on input "I would want CPR always , even if my treatment team thought this treatment migh…" at bounding box center [332, 287] width 1 height 1
checkbox input "true"
checkbox input "false"
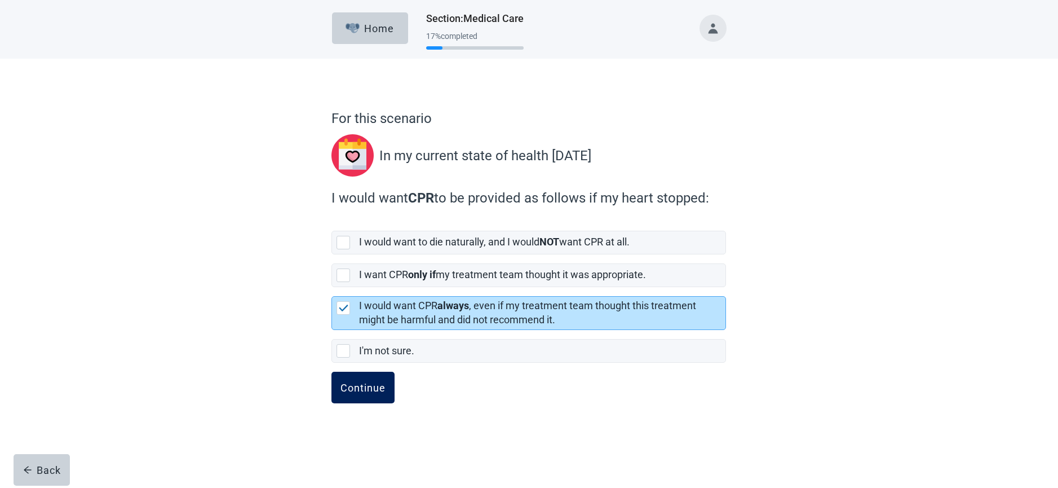
click at [356, 389] on div "Continue" at bounding box center [363, 387] width 45 height 11
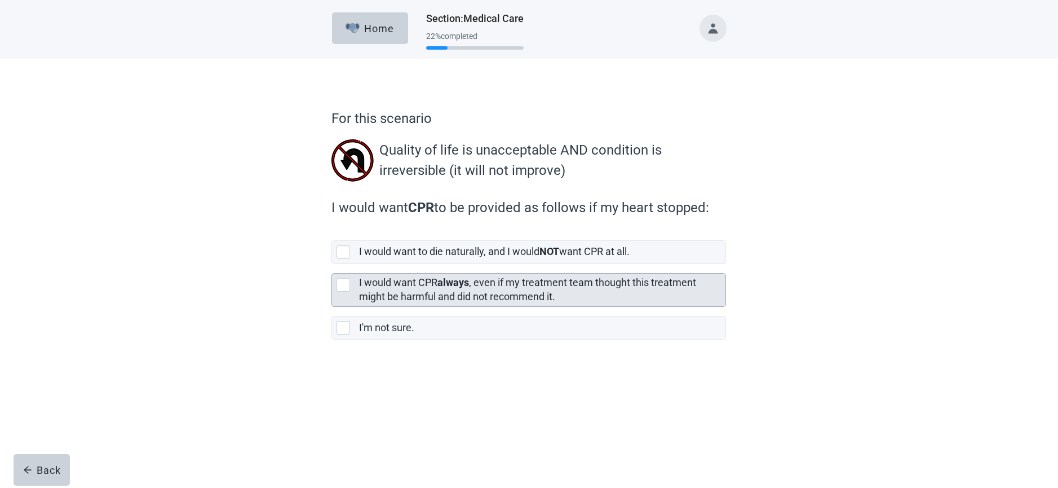
click at [352, 281] on div "[object Object], checkbox, not selected" at bounding box center [346, 285] width 18 height 14
click at [332, 264] on input "I would want CPR always , even if my treatment team thought this treatment migh…" at bounding box center [332, 264] width 1 height 1
checkbox input "true"
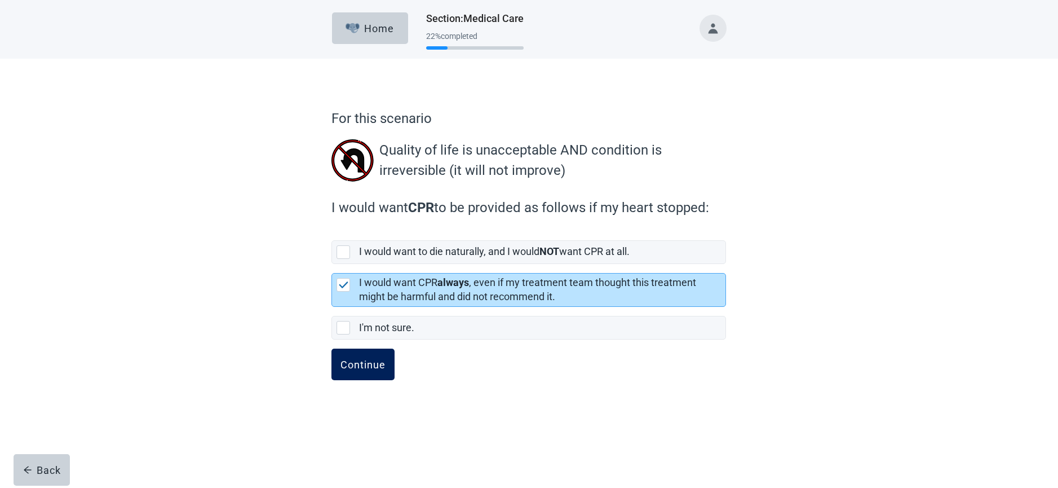
click at [377, 359] on div "Continue" at bounding box center [363, 364] width 45 height 11
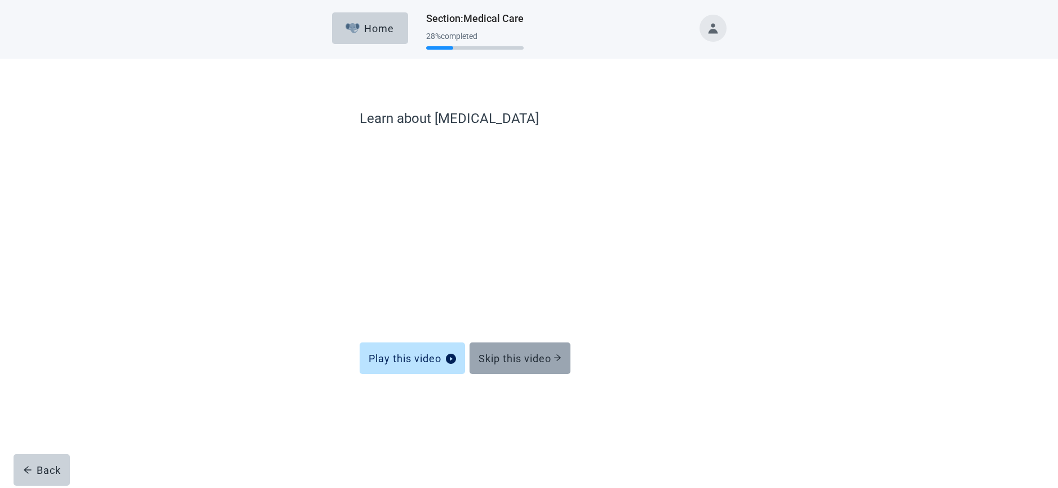
click at [503, 365] on button "Skip this video" at bounding box center [520, 358] width 101 height 32
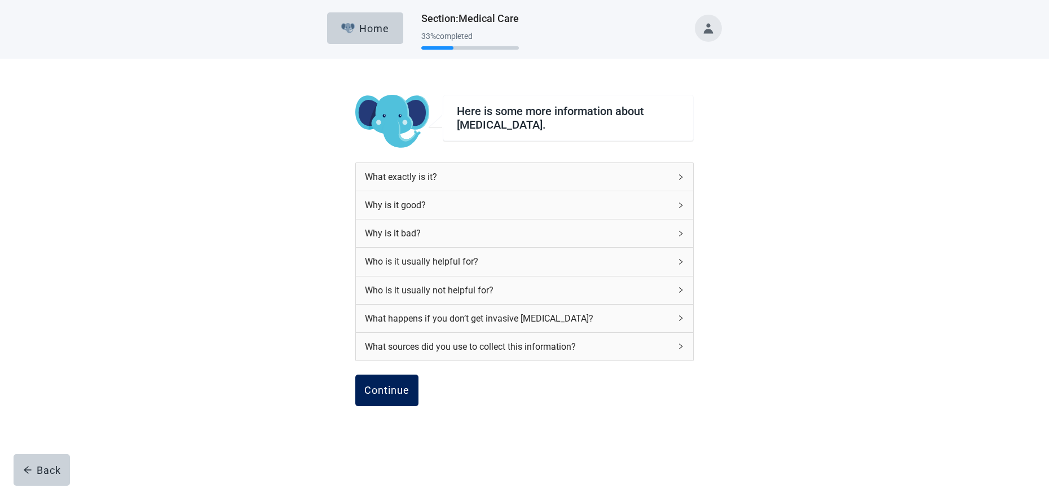
click at [392, 387] on div "Continue" at bounding box center [386, 390] width 45 height 11
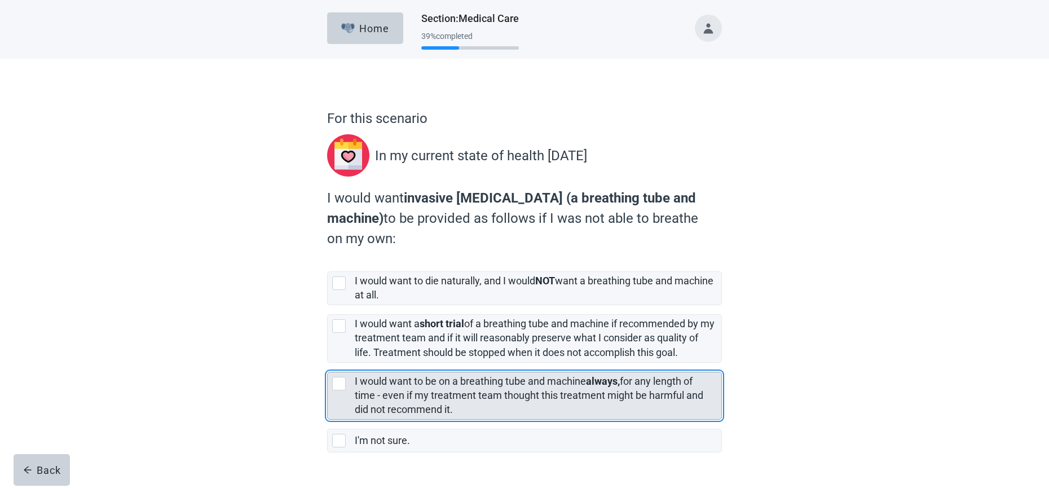
click at [342, 380] on div "[object Object], checkbox, not selected" at bounding box center [339, 384] width 14 height 14
click at [328, 363] on input "I would want to be on a breathing tube and machine always, for any length of ti…" at bounding box center [327, 363] width 1 height 1
checkbox input "true"
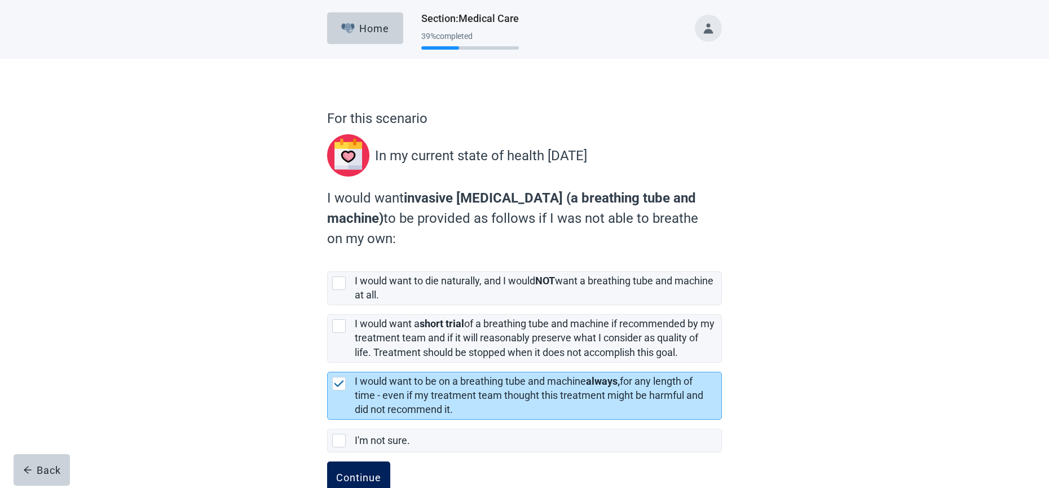
click at [360, 468] on button "Continue" at bounding box center [358, 477] width 63 height 32
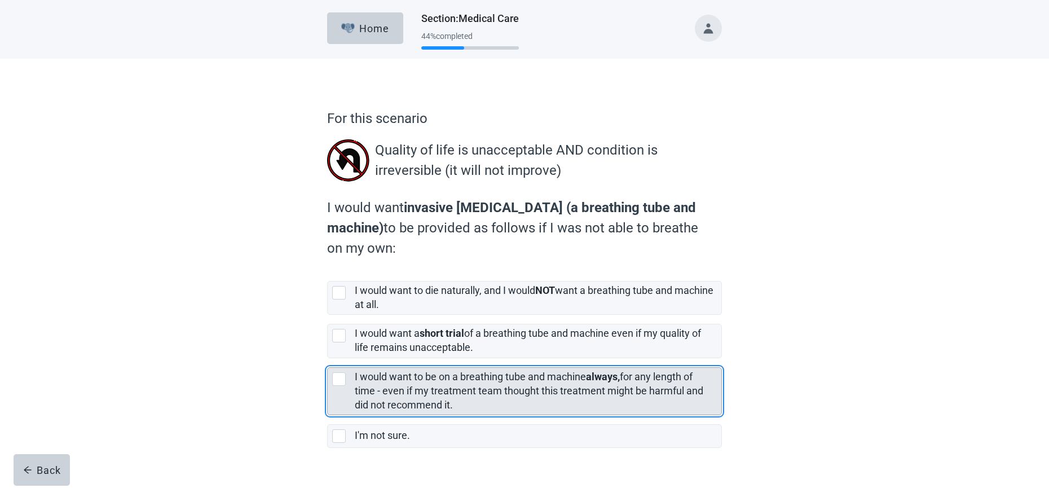
click at [338, 379] on div "[object Object], checkbox, not selected" at bounding box center [339, 379] width 14 height 14
click at [328, 359] on input "I would want to be on a breathing tube and machine always, for any length of ti…" at bounding box center [327, 358] width 1 height 1
checkbox input "true"
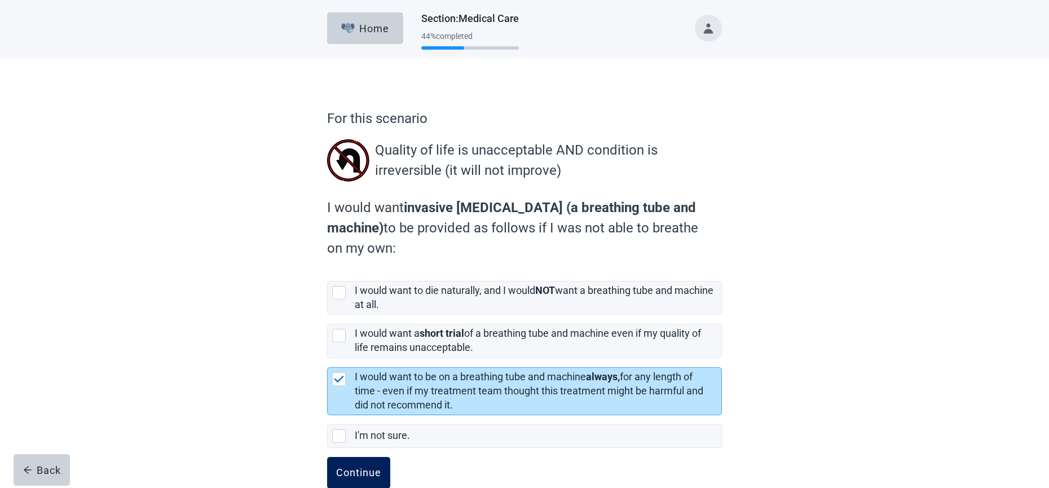
click at [355, 470] on div "Continue" at bounding box center [358, 472] width 45 height 11
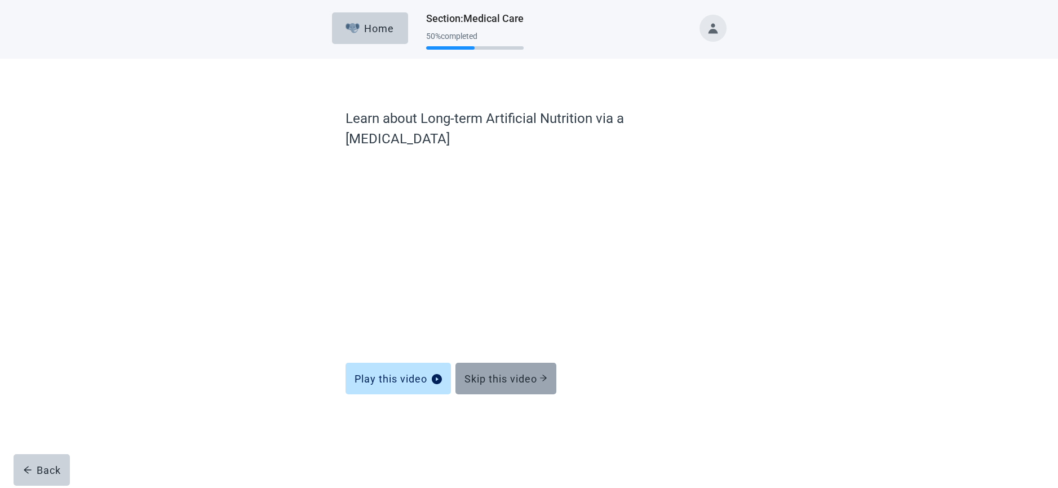
click at [478, 373] on div "Skip this video" at bounding box center [506, 378] width 83 height 11
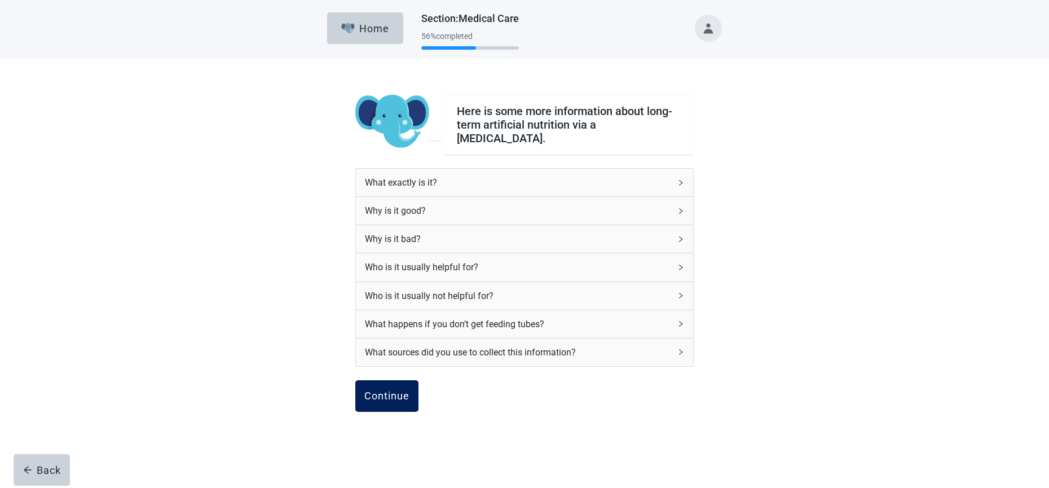
click at [414, 390] on button "Continue" at bounding box center [386, 396] width 63 height 32
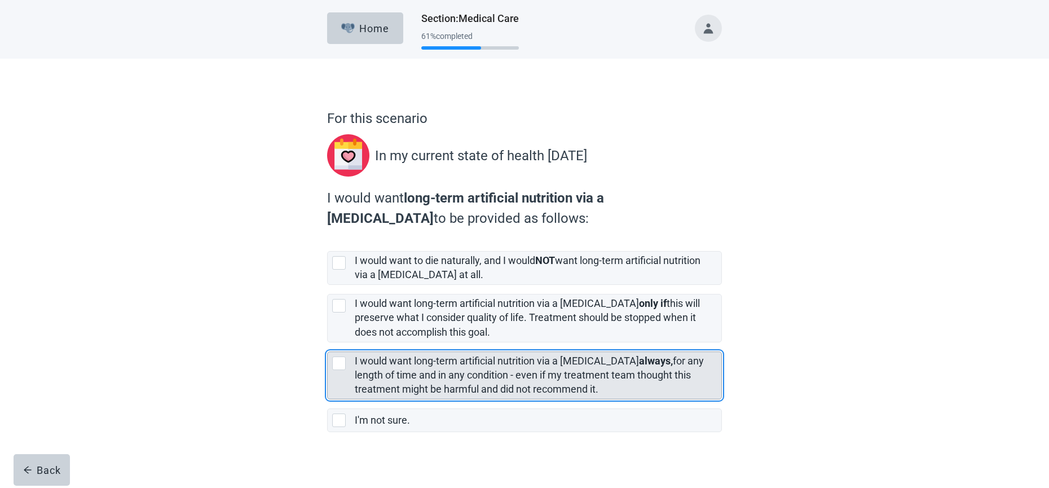
click at [346, 363] on div "[object Object], checkbox, not selected" at bounding box center [341, 363] width 18 height 14
click at [328, 343] on input "I would want long-term artificial nutrition via a [MEDICAL_DATA] always, for an…" at bounding box center [327, 342] width 1 height 1
checkbox input "true"
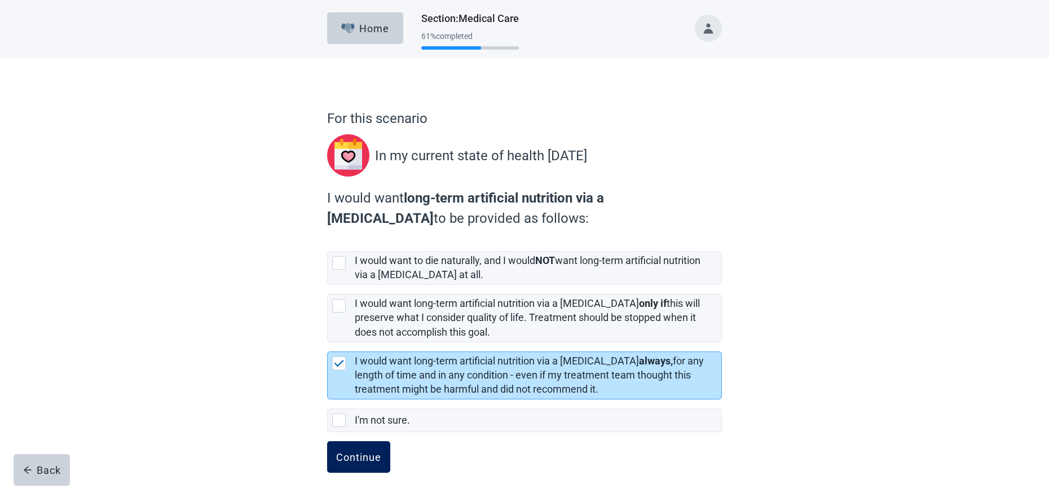
click at [347, 451] on div "Continue" at bounding box center [358, 456] width 45 height 11
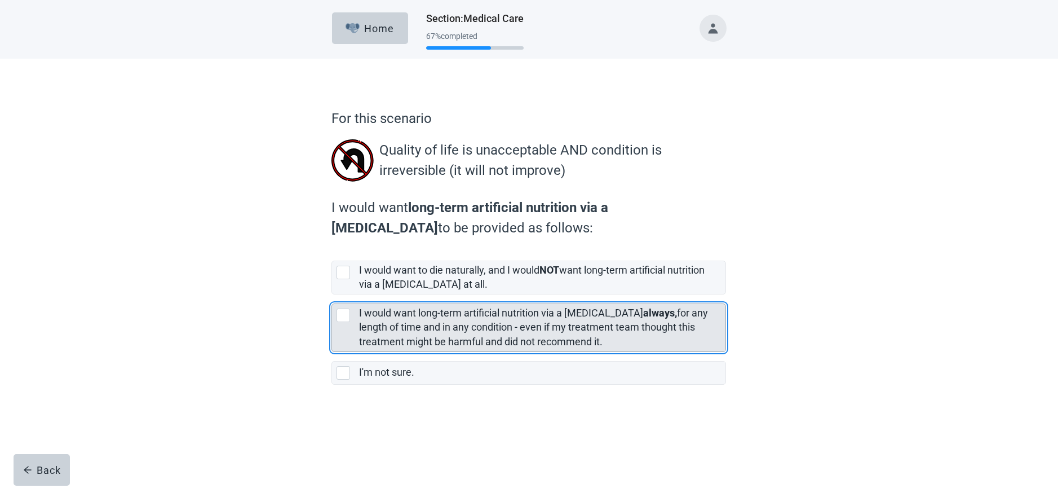
click at [341, 316] on div "[object Object], checkbox, not selected" at bounding box center [344, 315] width 14 height 14
click at [332, 295] on input "I would want long-term artificial nutrition via a [MEDICAL_DATA] always, for an…" at bounding box center [332, 294] width 1 height 1
checkbox input "true"
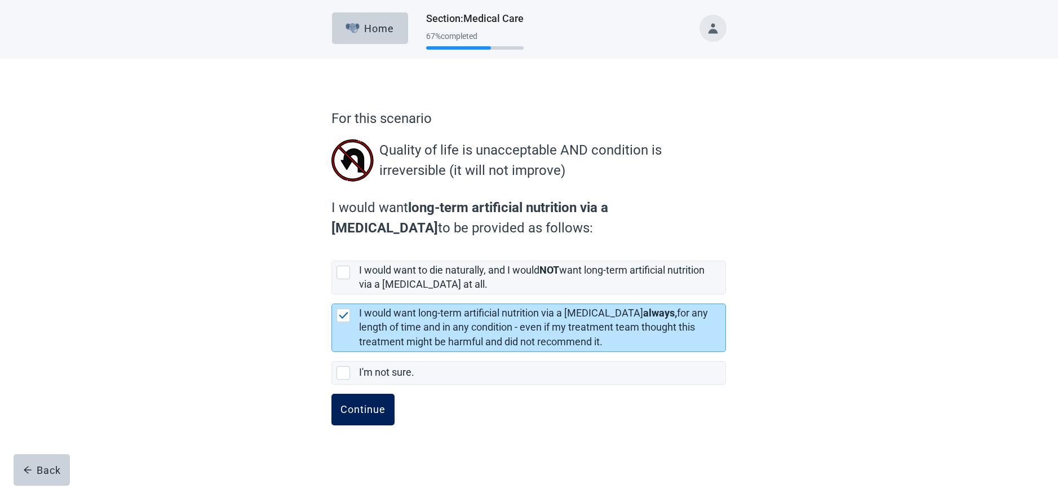
click at [347, 411] on div "Continue" at bounding box center [363, 409] width 45 height 11
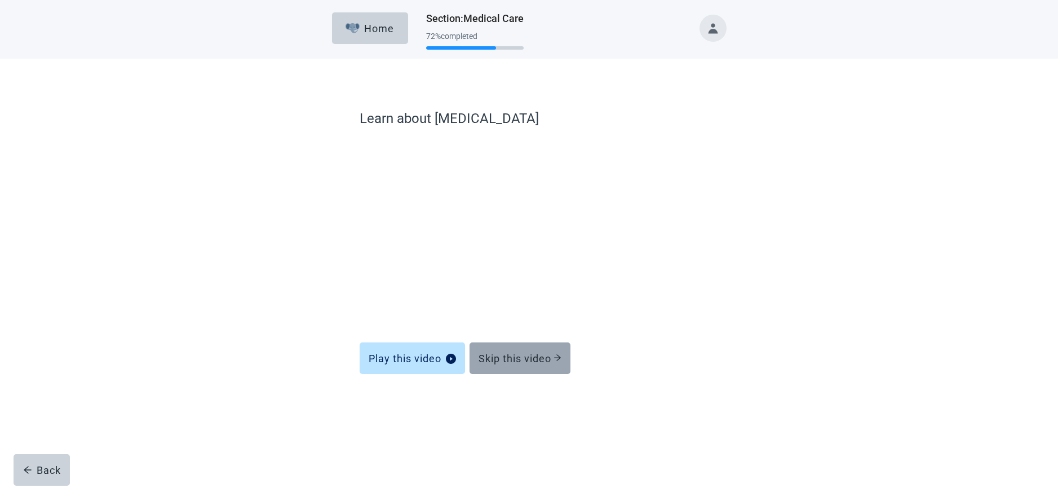
click at [527, 362] on div "Skip this video" at bounding box center [520, 357] width 83 height 11
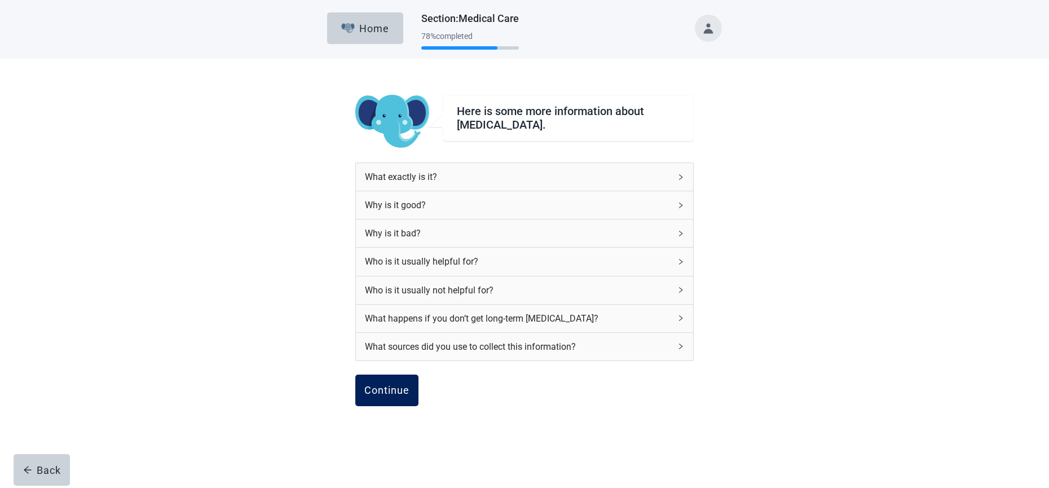
click at [366, 395] on div "Continue" at bounding box center [386, 390] width 45 height 11
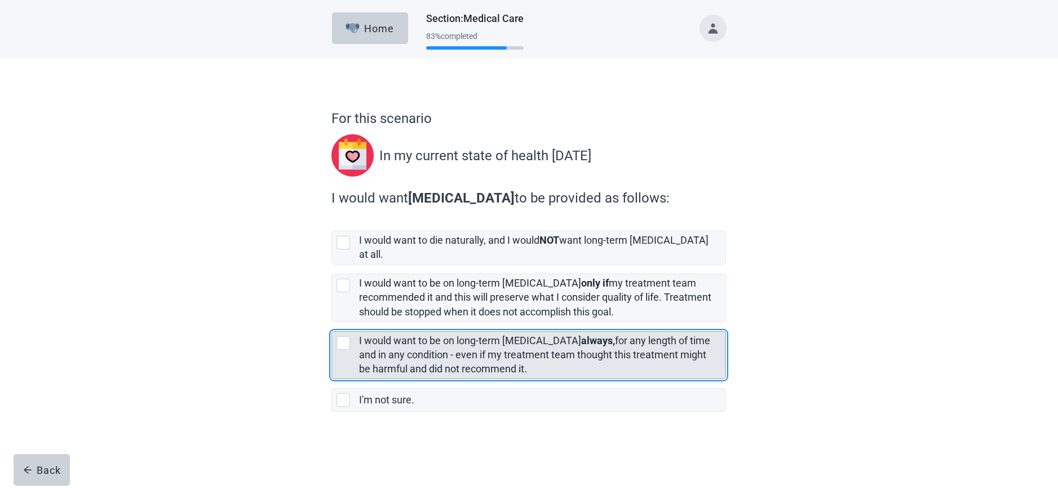
click at [349, 336] on div "[object Object], checkbox, not selected" at bounding box center [344, 343] width 14 height 14
click at [332, 323] on input "I would want to be on long-term [MEDICAL_DATA] always, for any length of time a…" at bounding box center [332, 322] width 1 height 1
checkbox input "true"
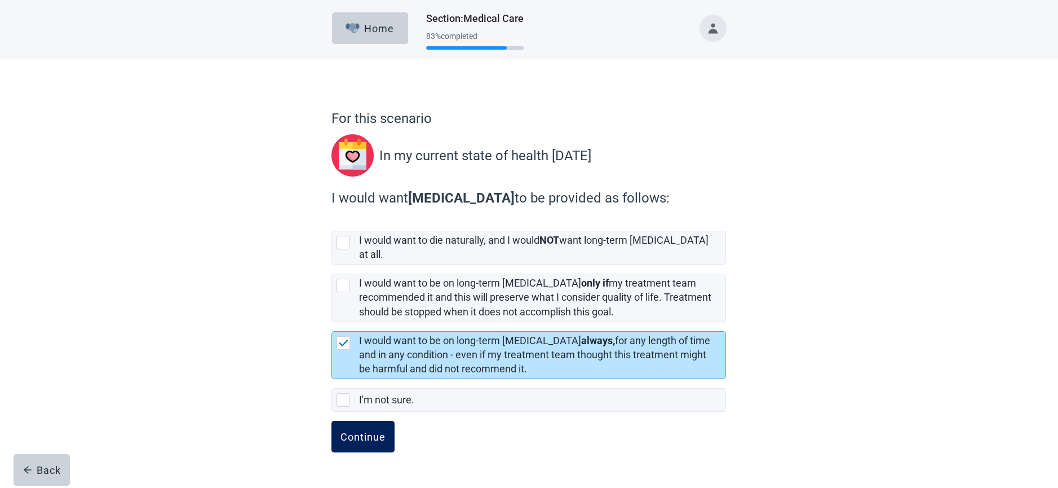
click at [350, 431] on div "Continue" at bounding box center [363, 436] width 45 height 11
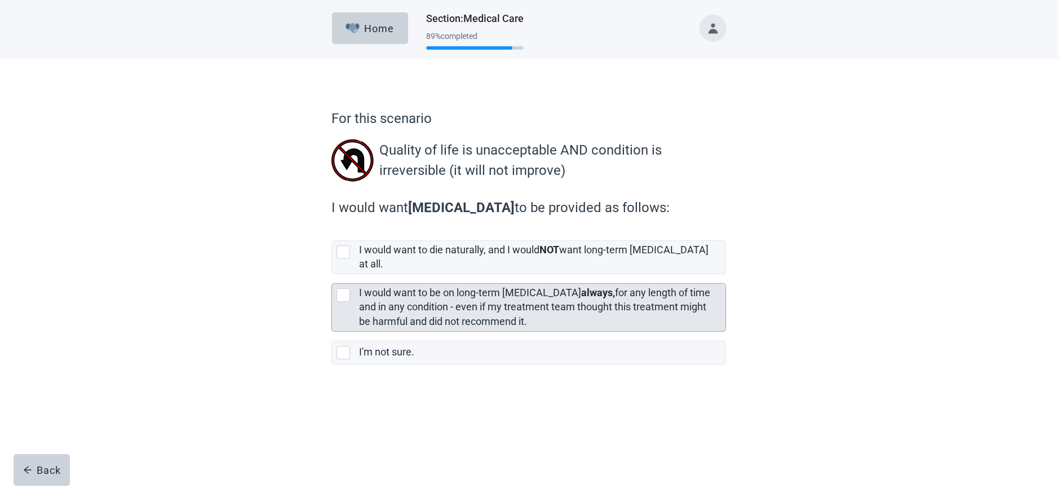
click at [347, 288] on div "[object Object], checkbox, not selected" at bounding box center [344, 295] width 14 height 14
click at [332, 275] on input "I would want to be on long-term [MEDICAL_DATA] always, for any length of time a…" at bounding box center [332, 274] width 1 height 1
checkbox input "true"
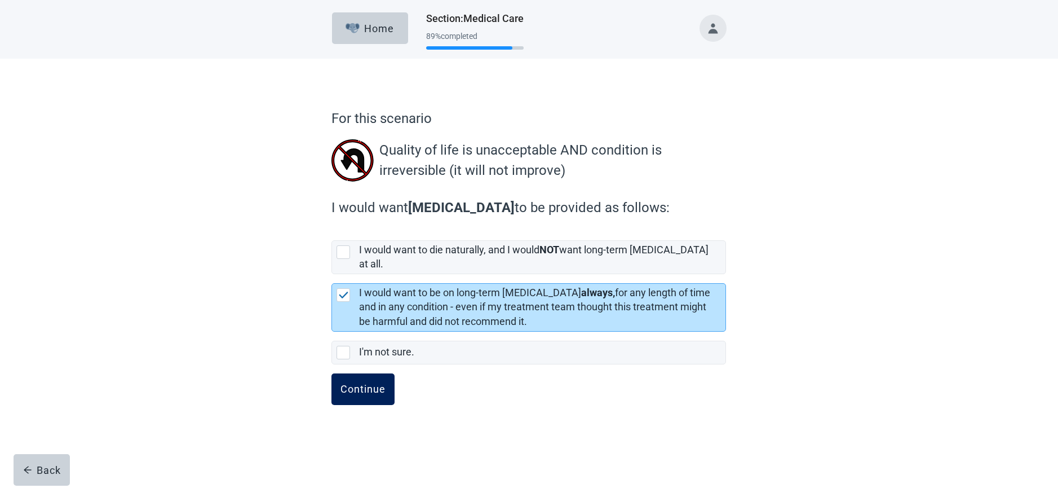
click at [352, 383] on div "Continue" at bounding box center [363, 388] width 45 height 11
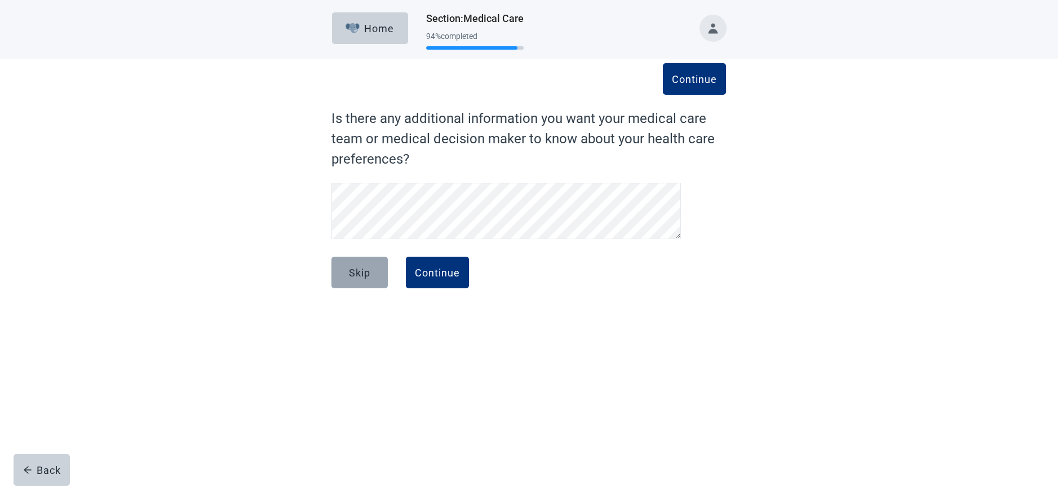
click at [368, 276] on div "Skip" at bounding box center [359, 272] width 21 height 11
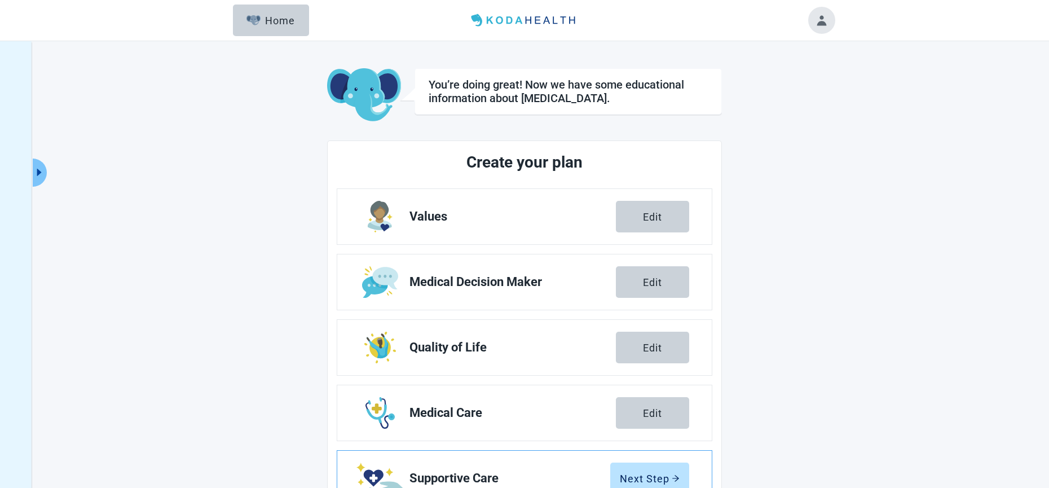
click at [424, 478] on span "Supportive Care" at bounding box center [509, 478] width 201 height 14
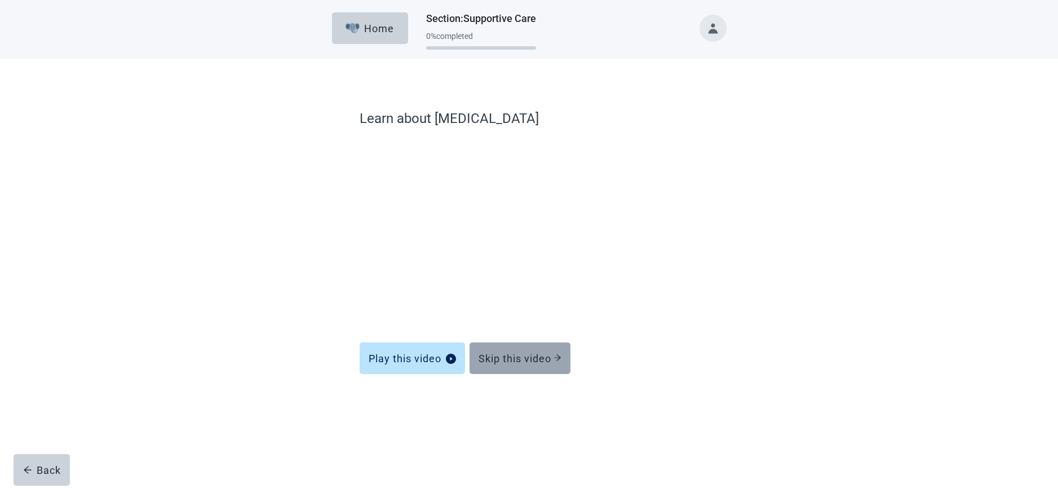
click at [489, 356] on div "Skip this video" at bounding box center [520, 357] width 83 height 11
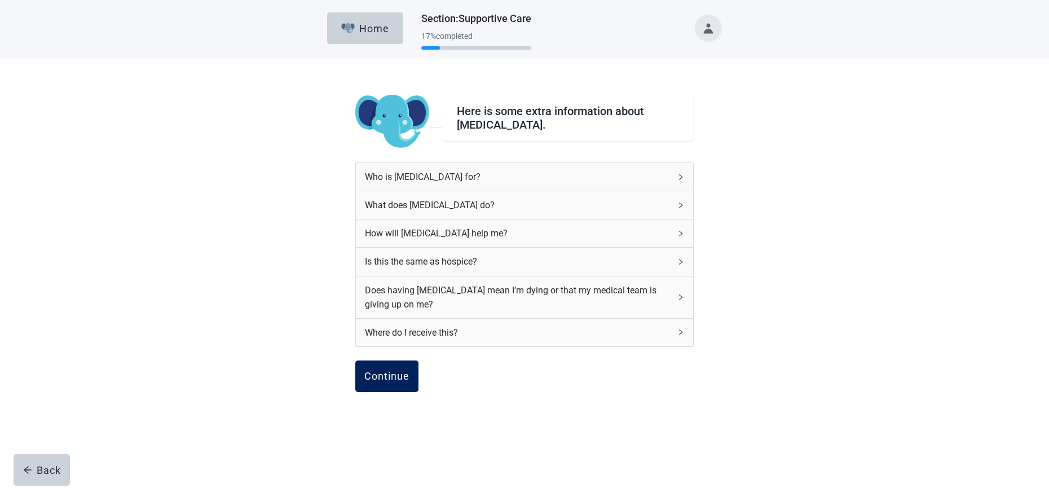
click at [396, 370] on div "Continue" at bounding box center [386, 375] width 45 height 11
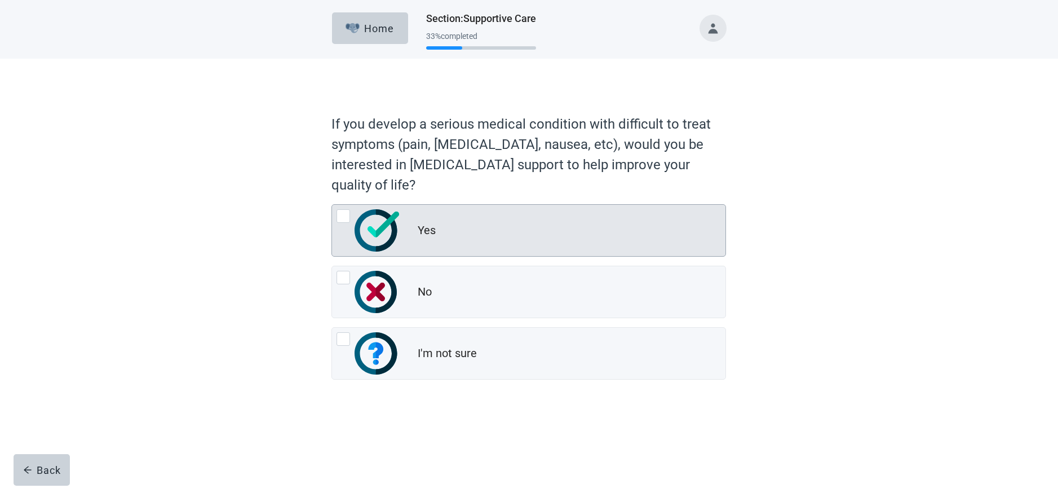
click at [341, 216] on div "Yes, radio button, not checked" at bounding box center [344, 216] width 14 height 14
click at [332, 205] on input "Yes" at bounding box center [332, 204] width 1 height 1
radio input "true"
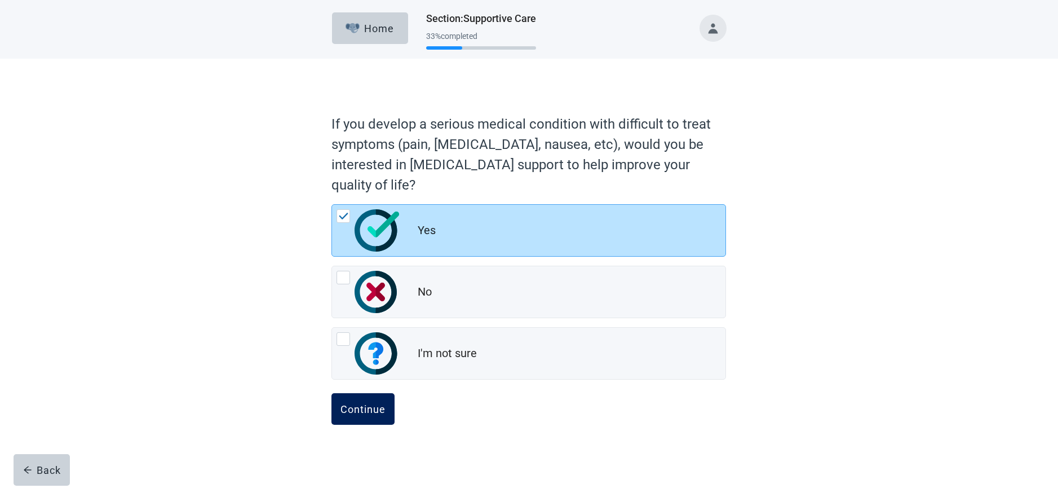
click at [341, 408] on div "Continue" at bounding box center [363, 408] width 45 height 11
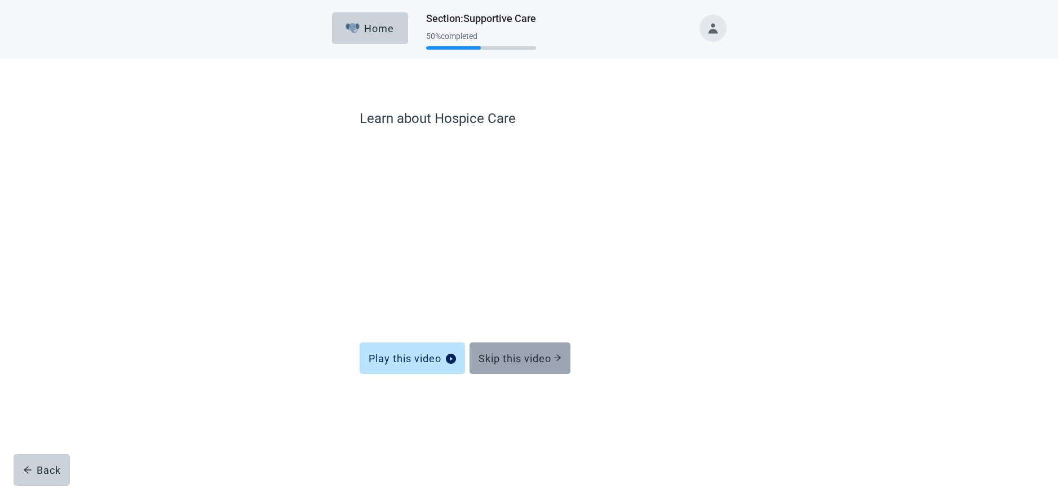
click at [513, 359] on div "Skip this video" at bounding box center [520, 357] width 83 height 11
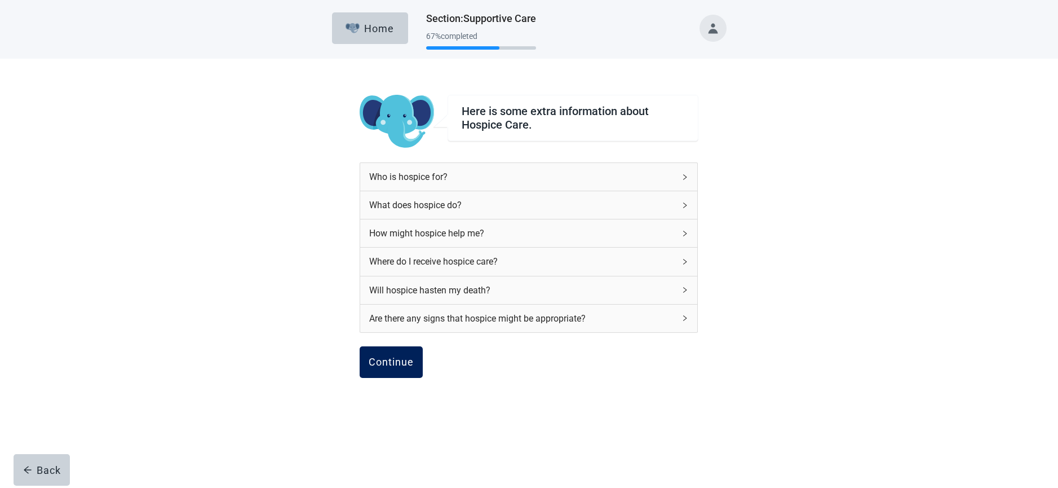
click at [404, 363] on div "Continue" at bounding box center [391, 361] width 45 height 11
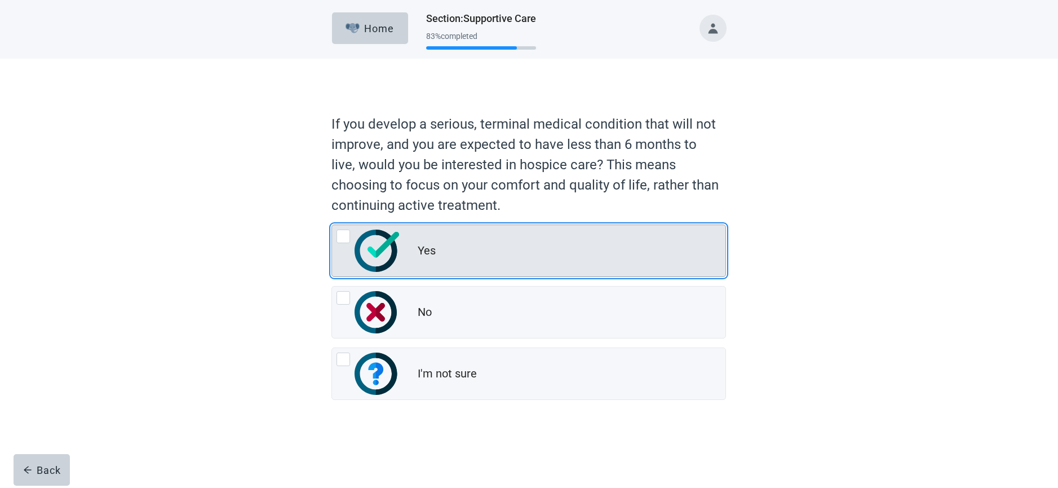
click at [341, 237] on div "Yes, radio button, not checked" at bounding box center [344, 237] width 14 height 14
click at [332, 225] on input "Yes" at bounding box center [332, 224] width 1 height 1
radio input "true"
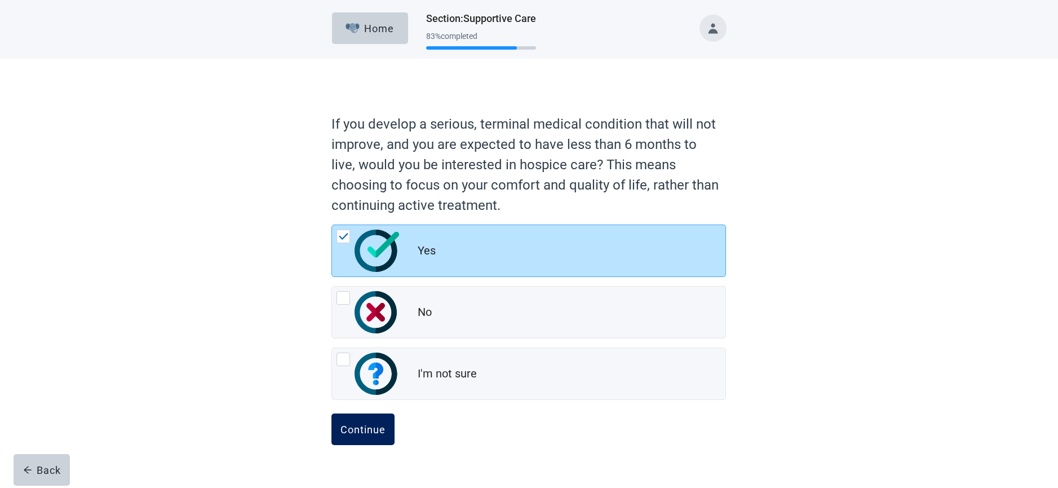
click at [361, 422] on button "Continue" at bounding box center [363, 429] width 63 height 32
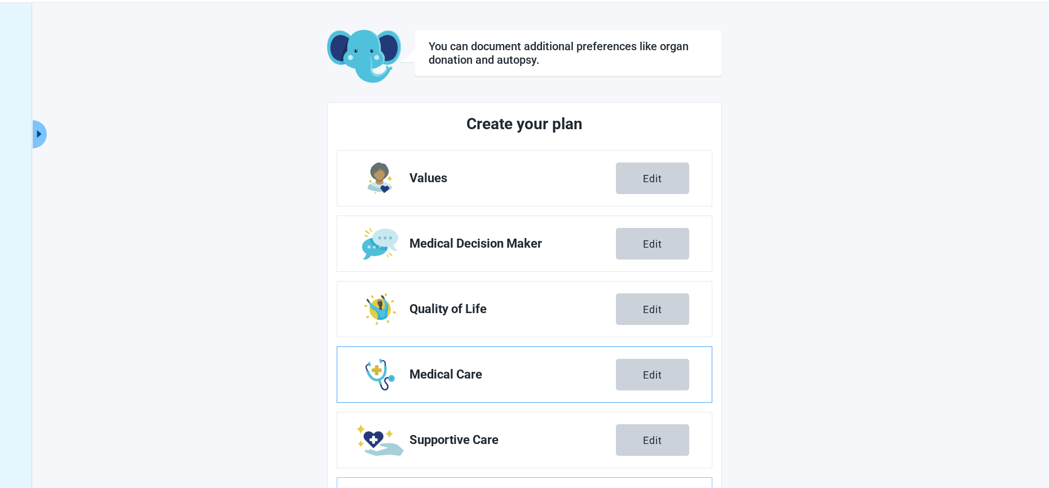
scroll to position [112, 0]
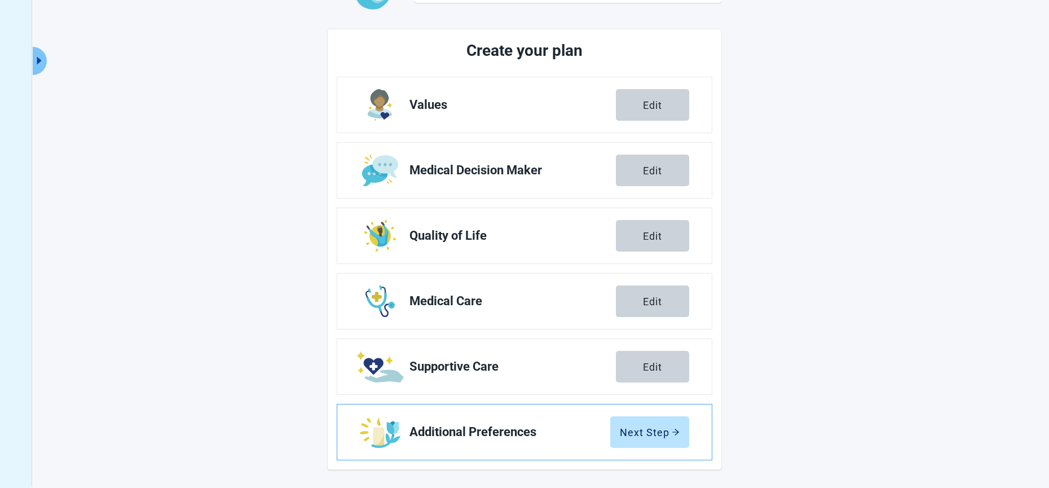
click at [436, 422] on link "Additional Preferences Next Step" at bounding box center [524, 431] width 374 height 55
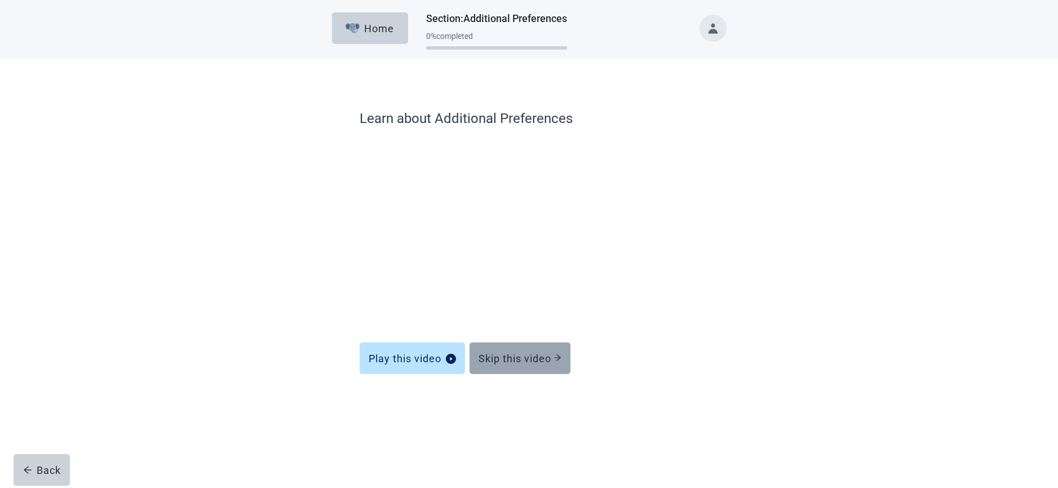
click at [519, 361] on div "Skip this video" at bounding box center [520, 357] width 83 height 11
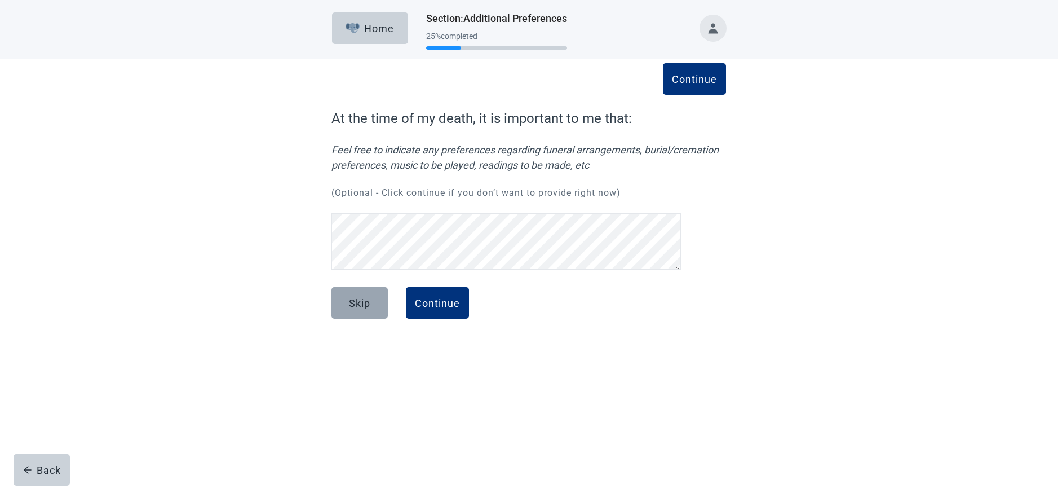
click at [357, 304] on div "Skip" at bounding box center [359, 302] width 21 height 11
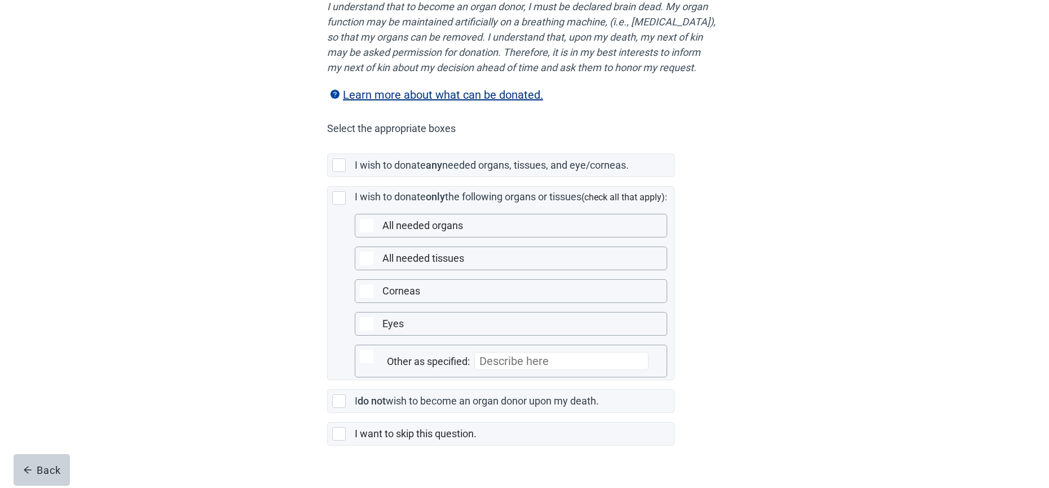
scroll to position [208, 0]
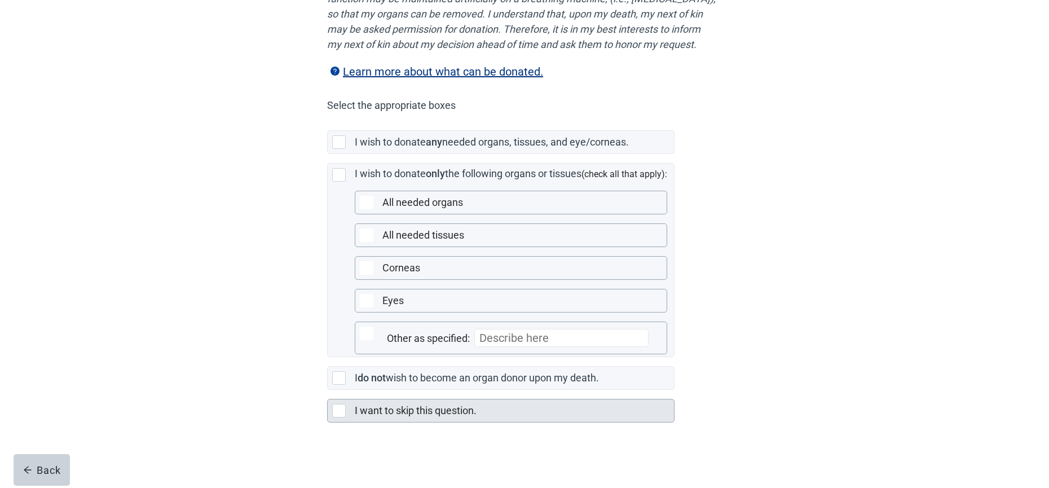
click at [345, 414] on div "Main content" at bounding box center [339, 411] width 14 height 14
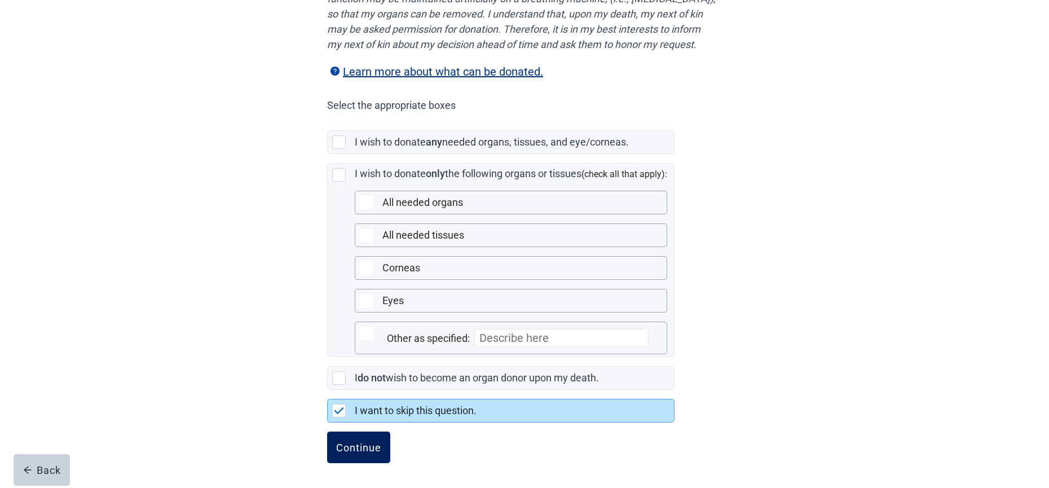
click at [347, 444] on div "Continue" at bounding box center [358, 447] width 45 height 11
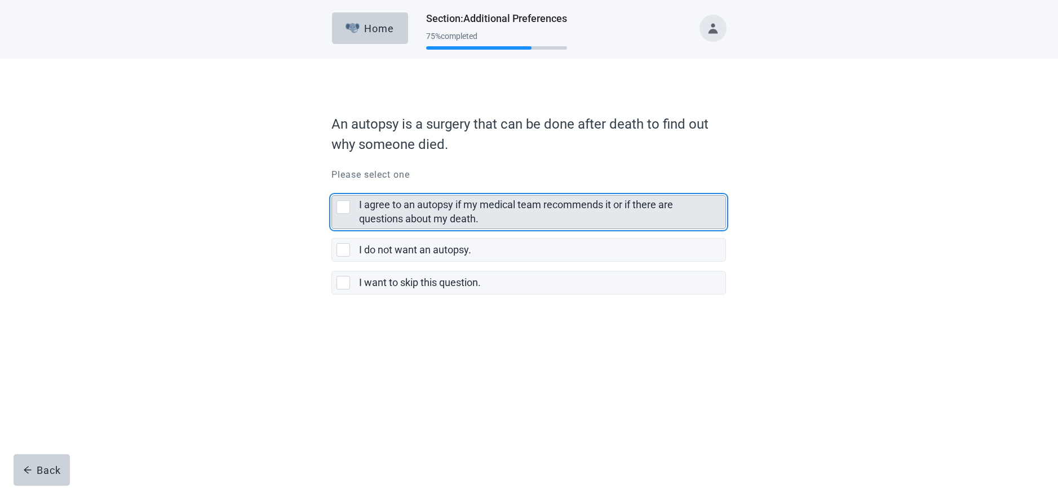
click at [347, 210] on div "I agree to an autopsy if my medical team recommends it or if there are question…" at bounding box center [344, 207] width 14 height 14
click at [332, 187] on input "I agree to an autopsy if my medical team recommends it or if there are question…" at bounding box center [332, 186] width 1 height 1
checkbox input "true"
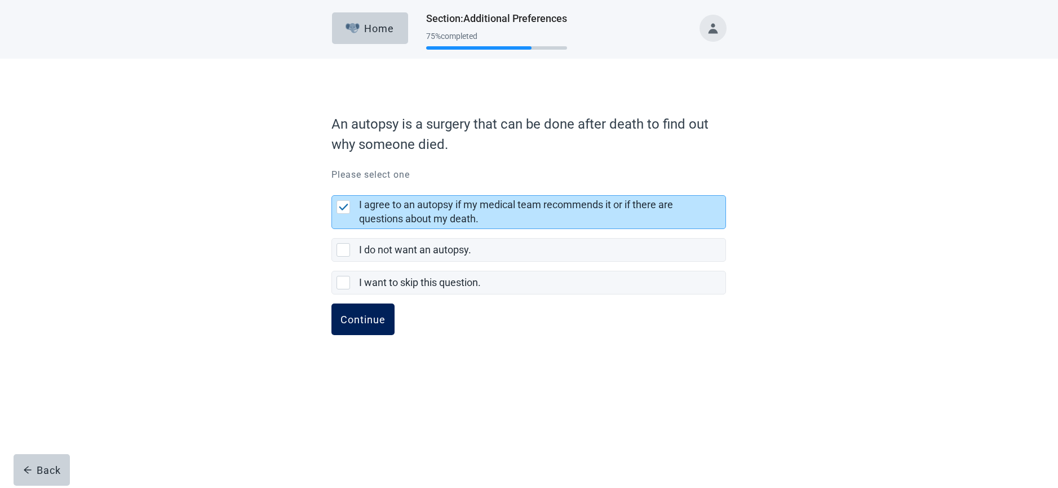
click at [363, 320] on div "Continue" at bounding box center [363, 319] width 45 height 11
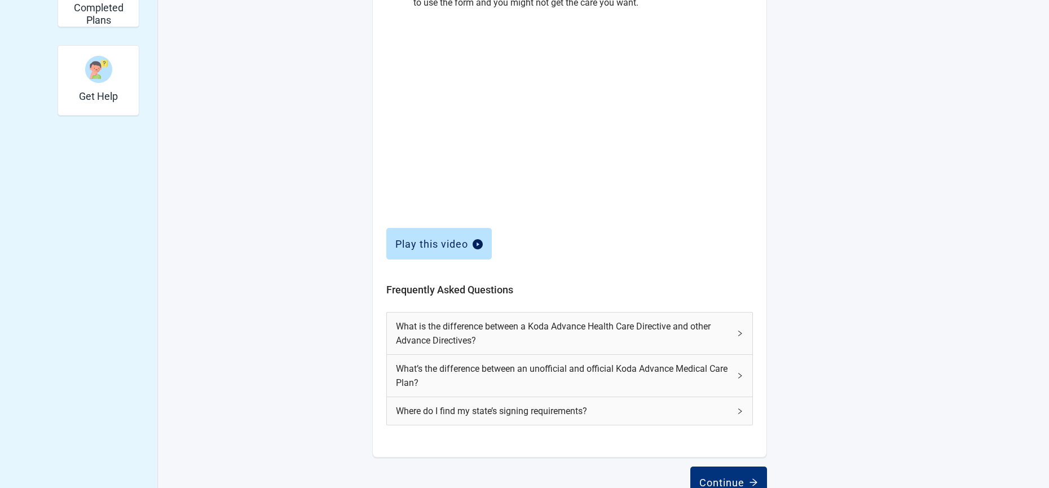
scroll to position [387, 0]
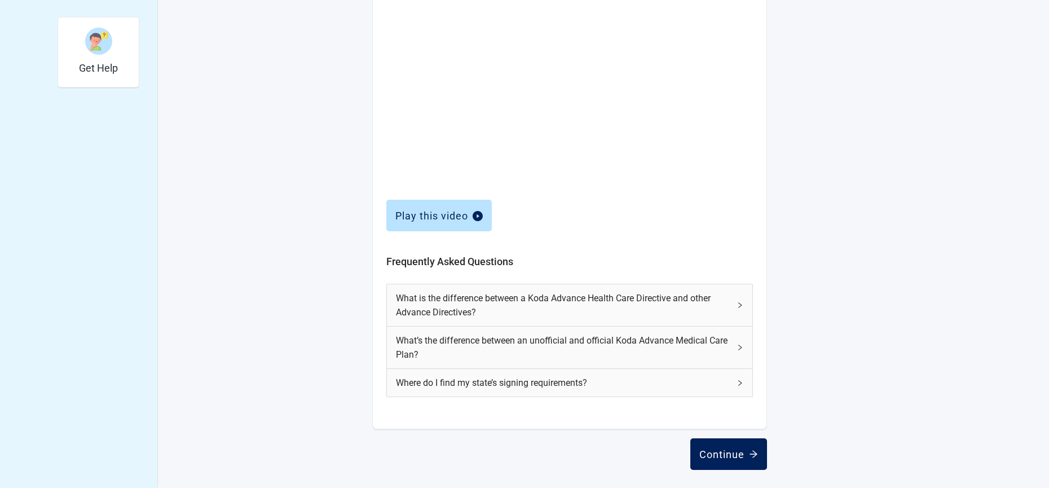
click at [725, 458] on div "Continue" at bounding box center [728, 453] width 59 height 11
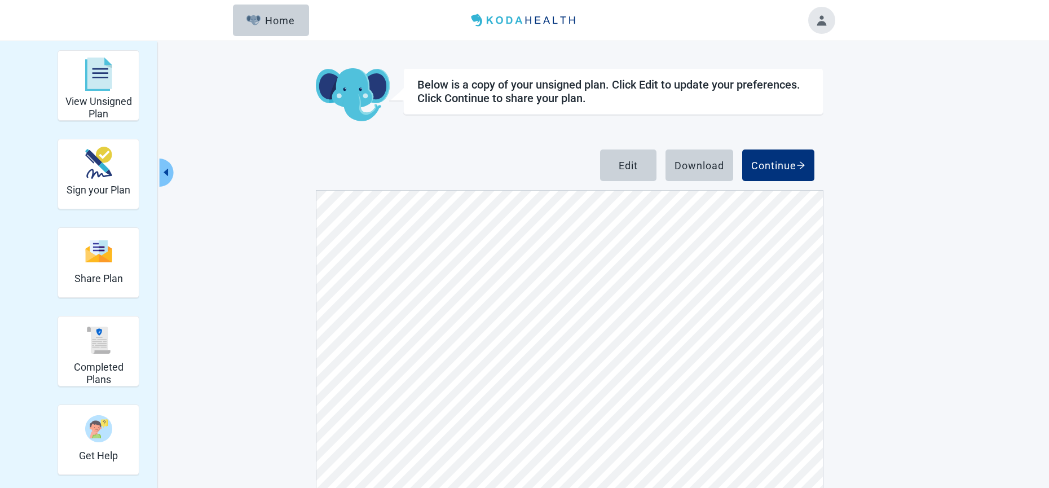
scroll to position [1071, 0]
click at [789, 160] on div "Continue" at bounding box center [778, 165] width 54 height 11
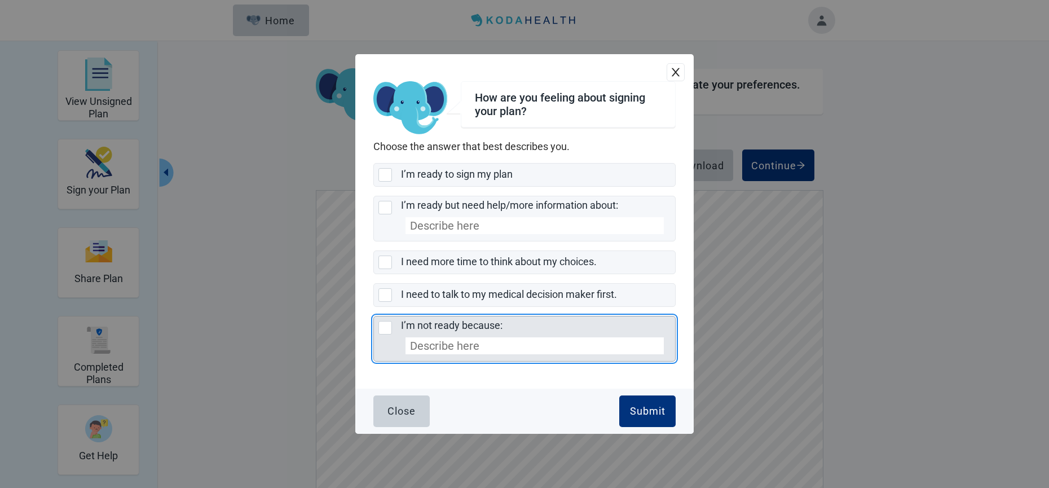
click at [385, 330] on div "I’m not ready because:, checkbox, not selected" at bounding box center [385, 328] width 14 height 14
click at [374, 316] on input "I’m not ready because:" at bounding box center [373, 316] width 1 height 1
checkbox input "true"
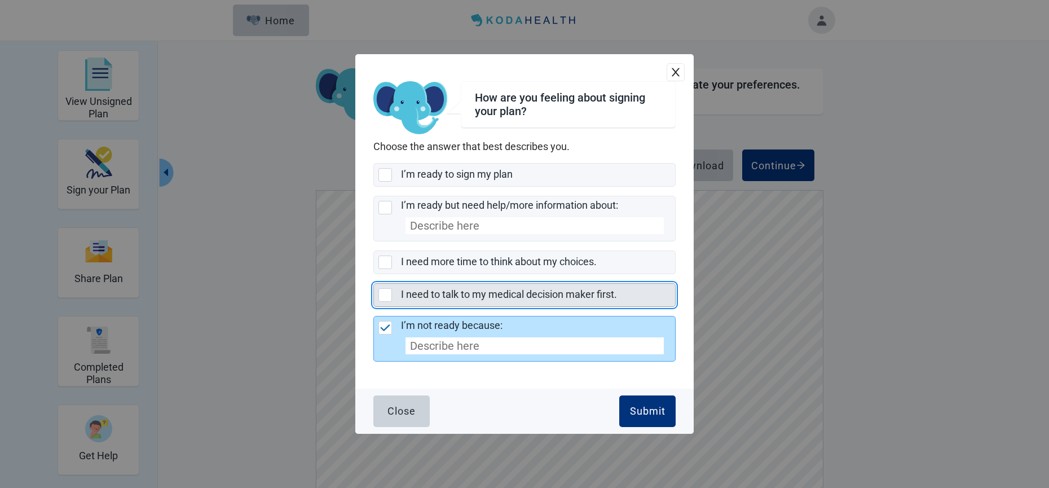
click at [383, 298] on div "I need to talk to my medical decision maker first., checkbox, not selected" at bounding box center [385, 295] width 14 height 14
click at [374, 284] on input "I need to talk to my medical decision maker first." at bounding box center [373, 283] width 1 height 1
checkbox input "true"
checkbox input "false"
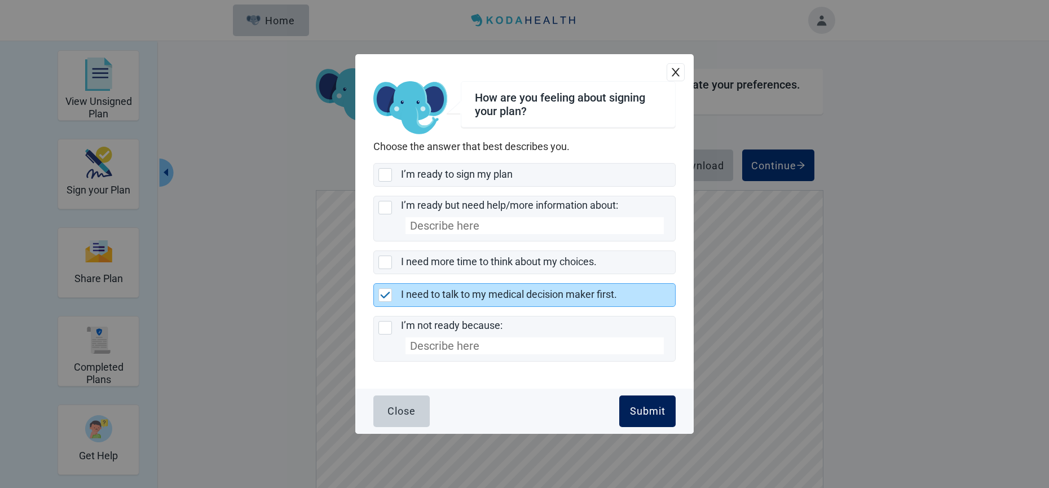
click at [659, 403] on button "Submit" at bounding box center [647, 411] width 56 height 32
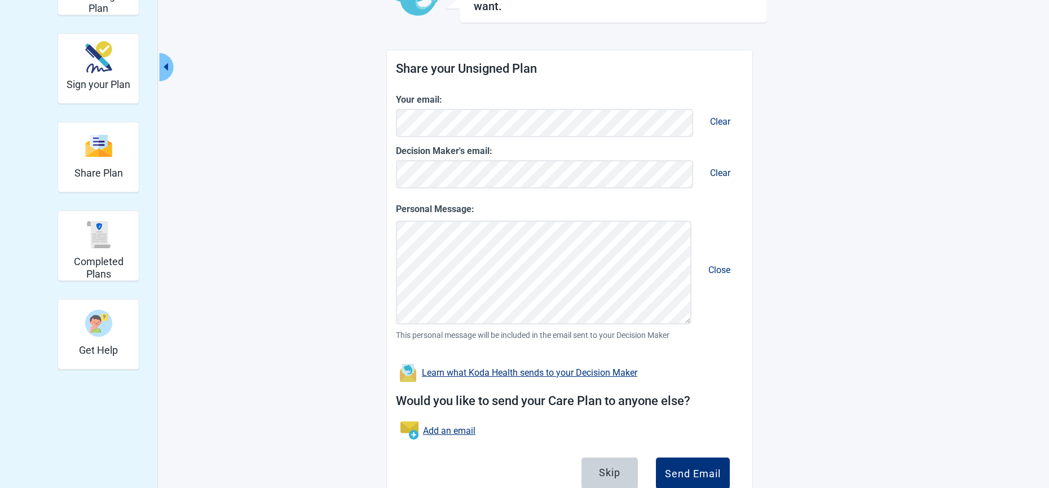
scroll to position [148, 0]
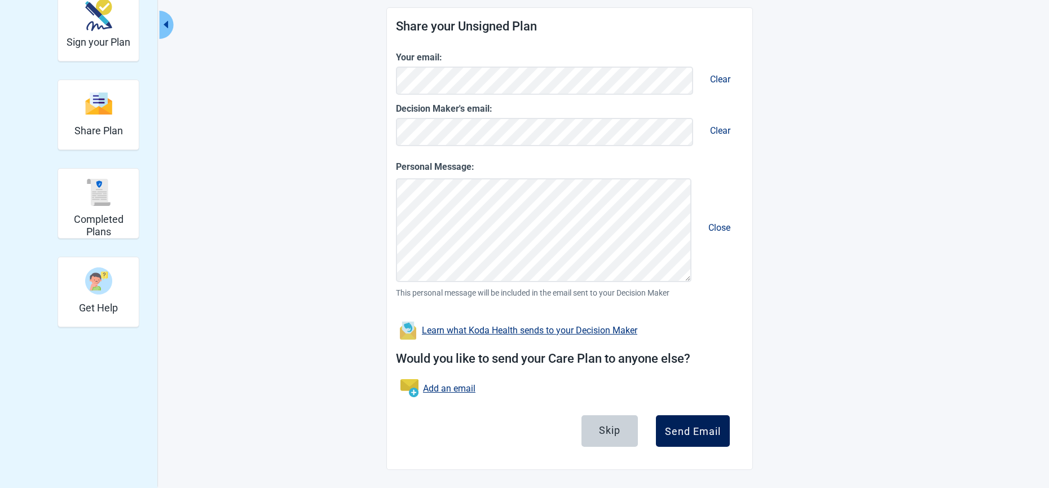
click at [683, 437] on button "Send Email" at bounding box center [693, 431] width 74 height 32
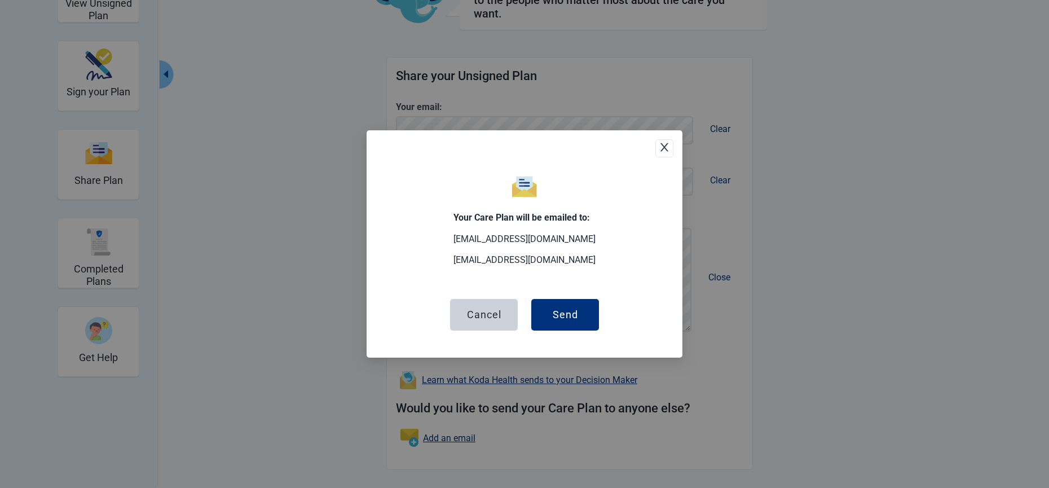
scroll to position [99, 0]
click at [583, 324] on button "Send" at bounding box center [565, 315] width 68 height 32
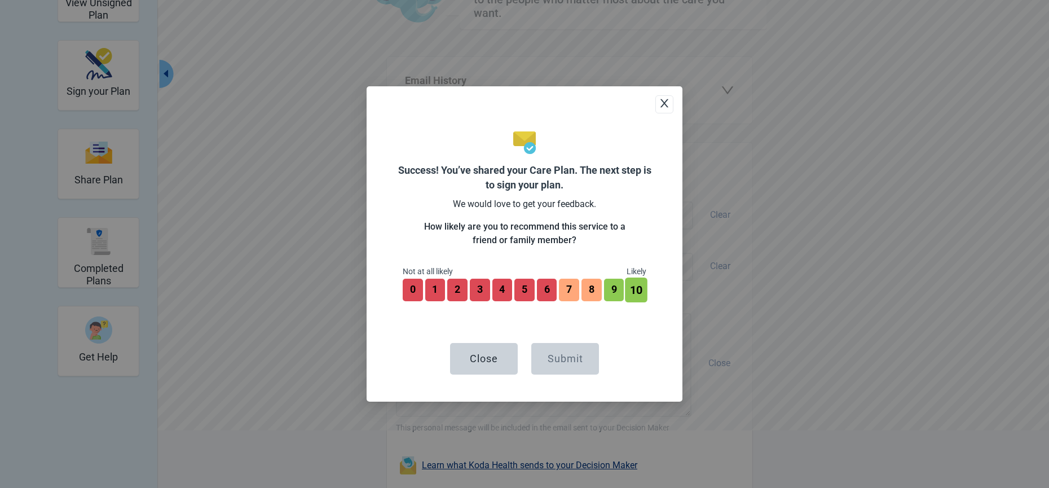
click at [633, 290] on button "10" at bounding box center [636, 289] width 22 height 25
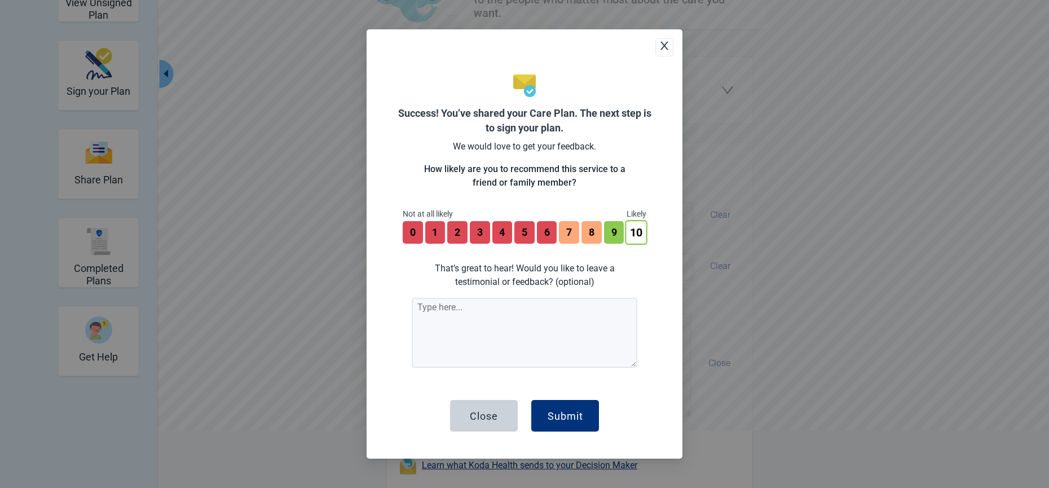
click at [637, 236] on button "10" at bounding box center [636, 232] width 22 height 25
click at [565, 412] on div "Submit" at bounding box center [566, 415] width 36 height 11
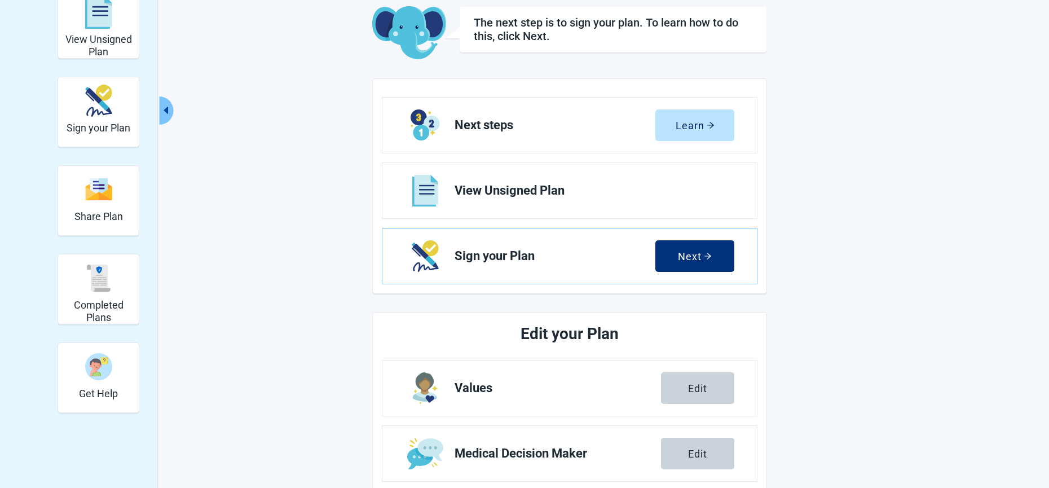
scroll to position [56, 0]
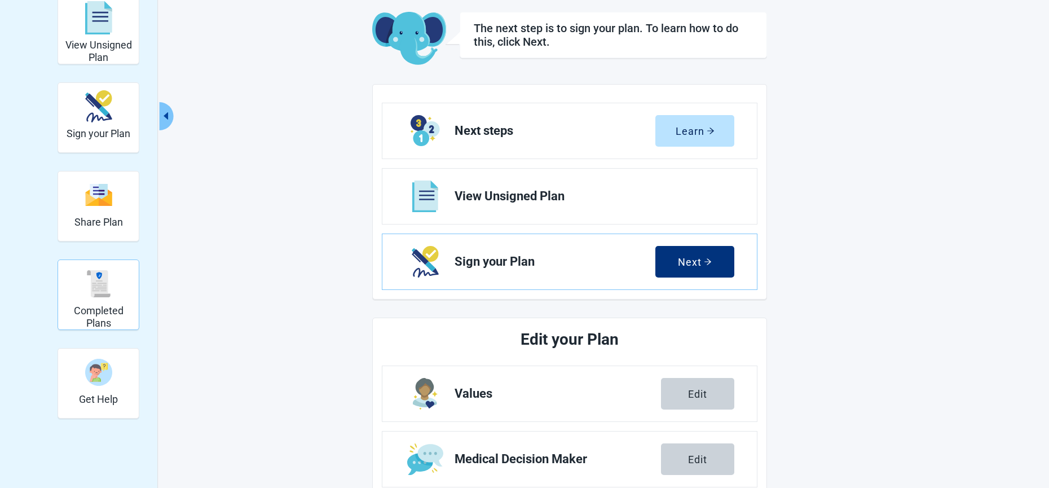
click at [109, 319] on h2 "Completed Plans" at bounding box center [99, 317] width 72 height 24
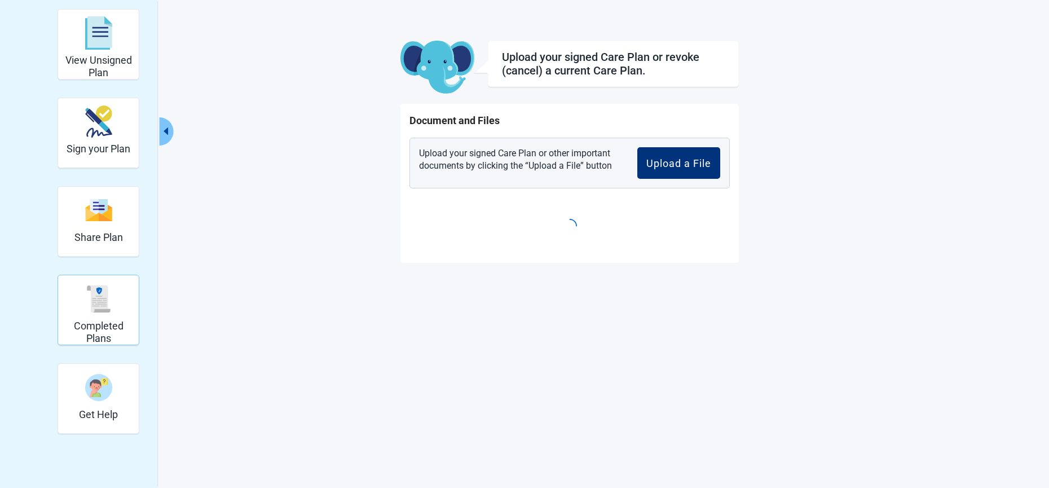
scroll to position [41, 0]
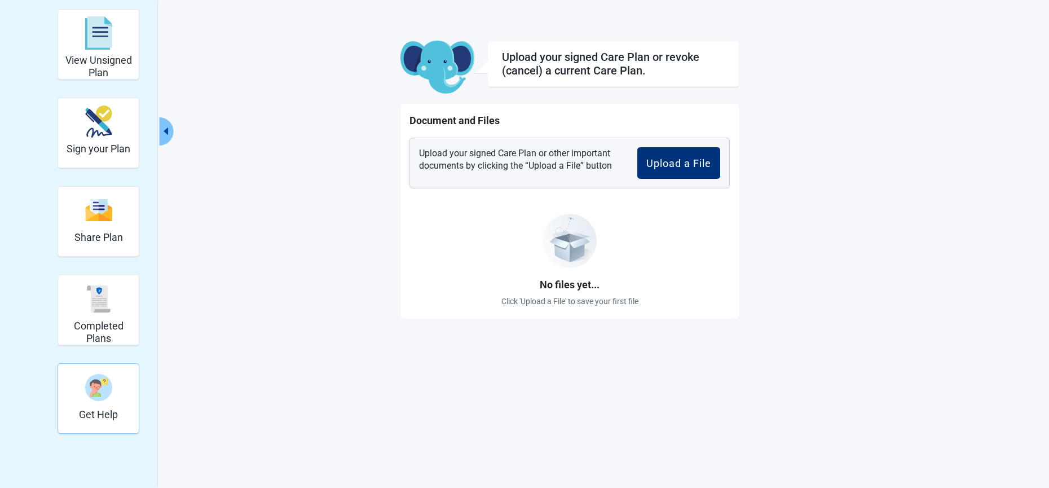
click at [104, 401] on div "Get Help" at bounding box center [98, 387] width 39 height 42
